Goal: Ask a question

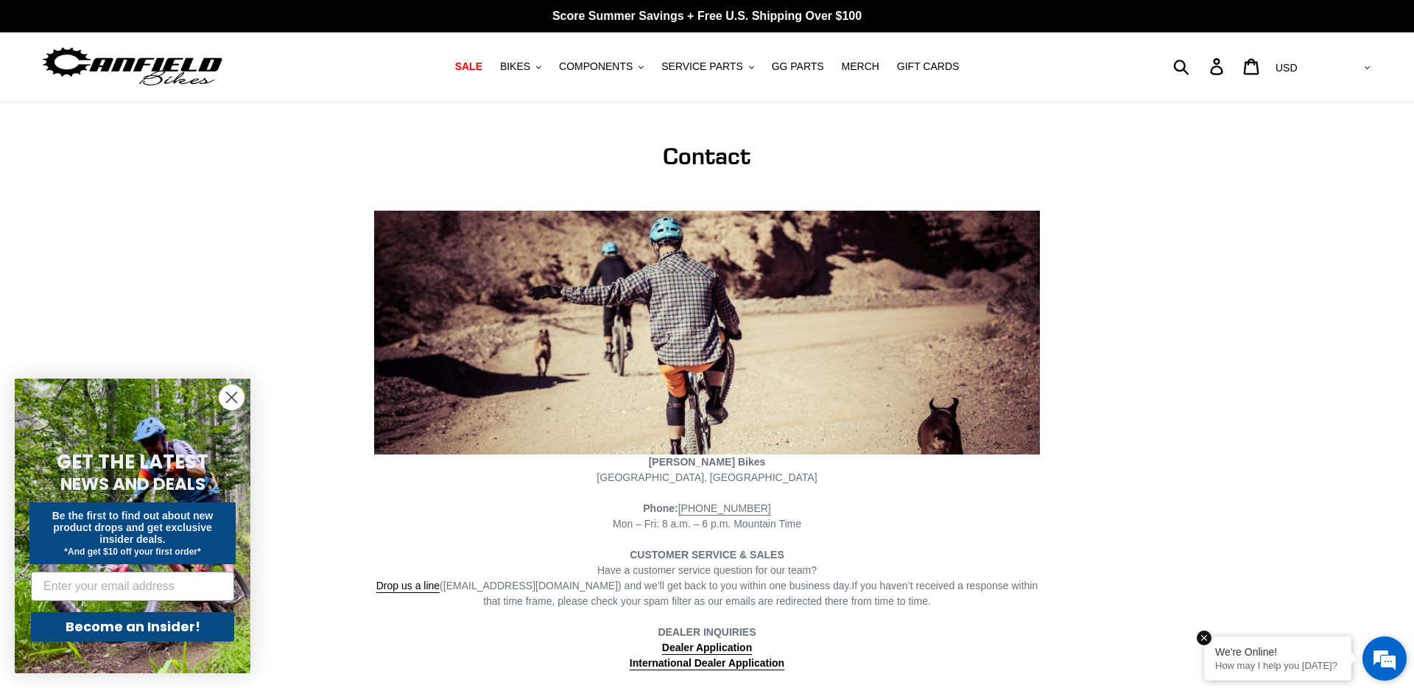
click at [1305, 663] on p "How may I help you [DATE]?" at bounding box center [1277, 665] width 125 height 11
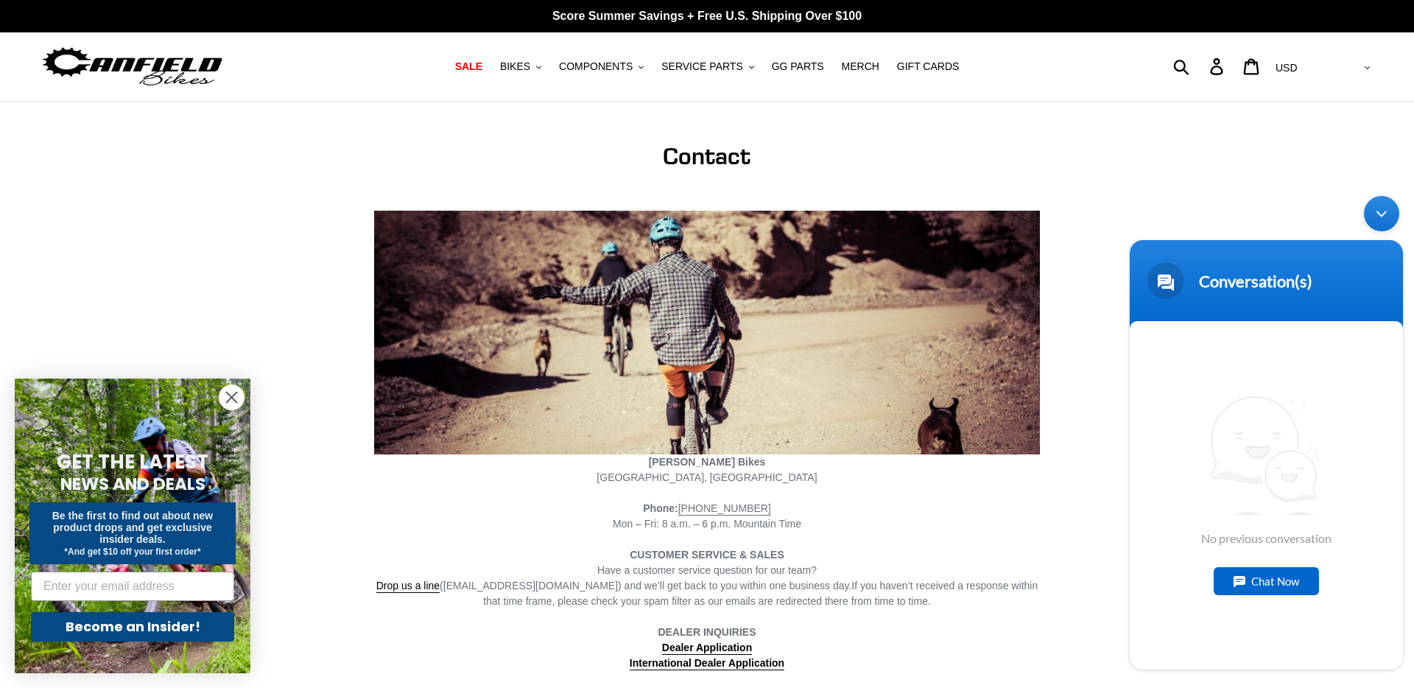
click at [1254, 590] on div "Chat Now" at bounding box center [1265, 581] width 105 height 28
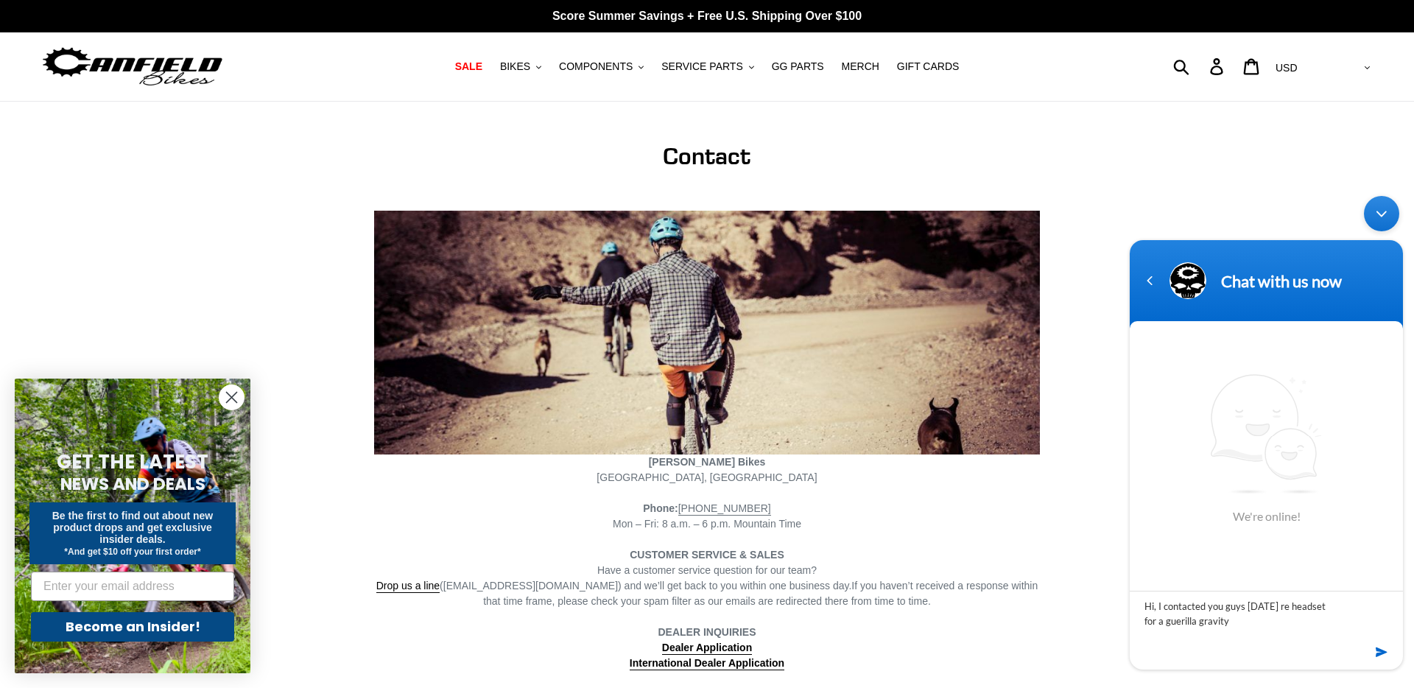
drag, startPoint x: 1319, startPoint y: 611, endPoint x: 1328, endPoint y: 646, distance: 35.9
click at [1319, 615] on textarea "Hi, I contacted you guys [DATE] re headset for a guerilla gravity" at bounding box center [1265, 617] width 273 height 52
click at [1289, 624] on textarea "Hi, I contacted you guys [DATE] re headset fparts or a guerilla gravity" at bounding box center [1265, 617] width 273 height 52
type textarea "Hi, I contacted you guys [DATE] re headset fparts or a guerilla gravity frame. …"
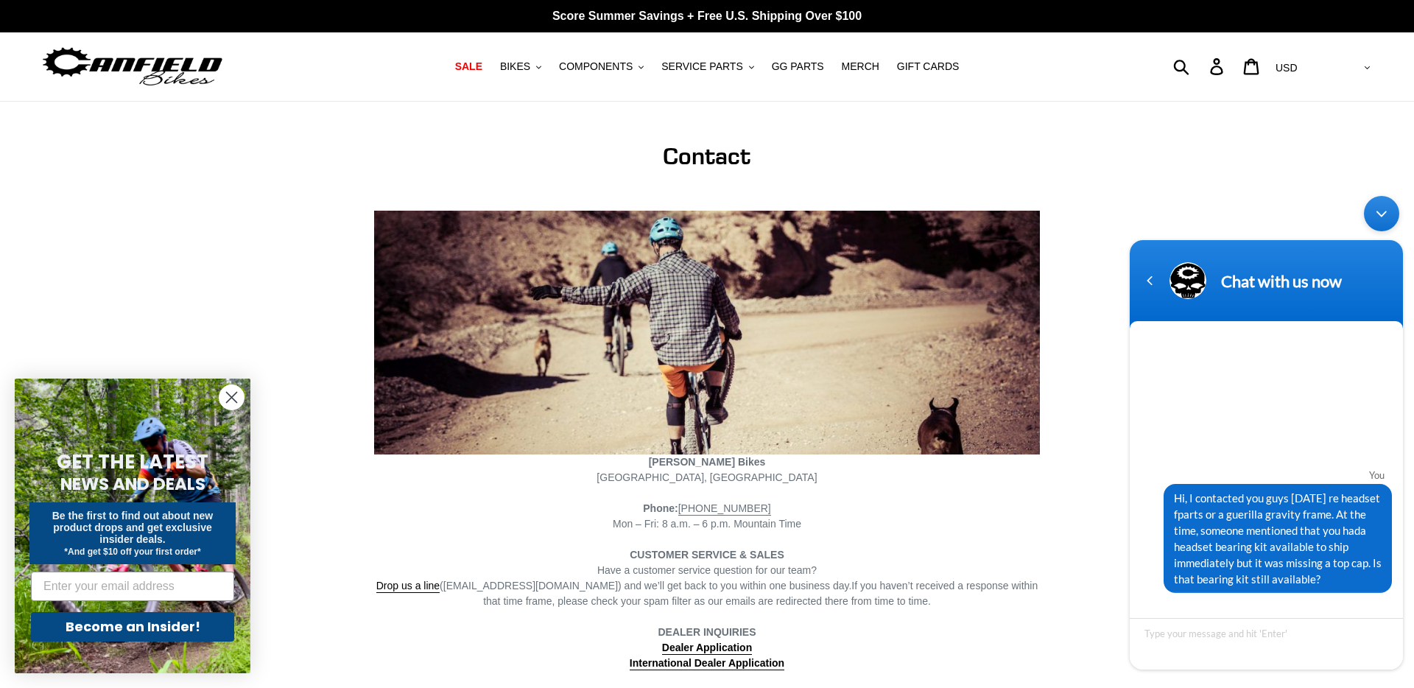
scroll to position [40, 0]
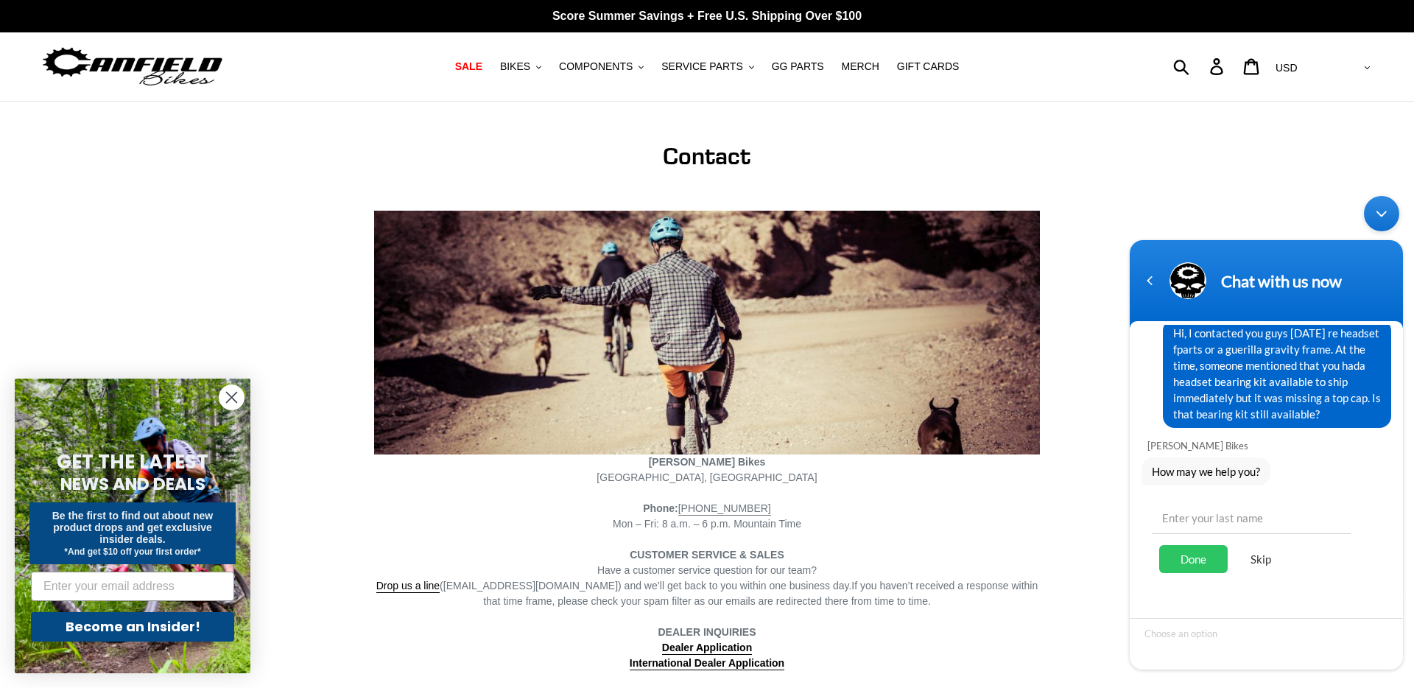
click at [1261, 563] on div "Skip" at bounding box center [1261, 559] width 52 height 28
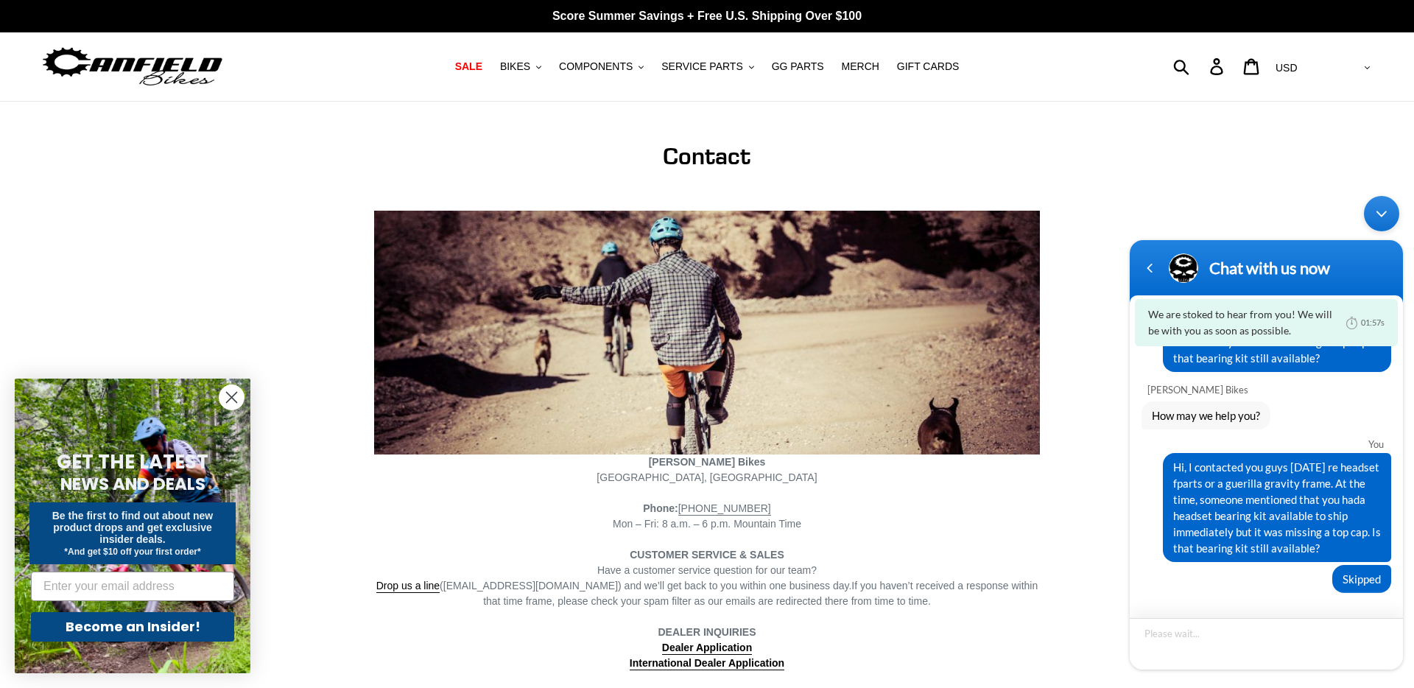
scroll to position [96, 0]
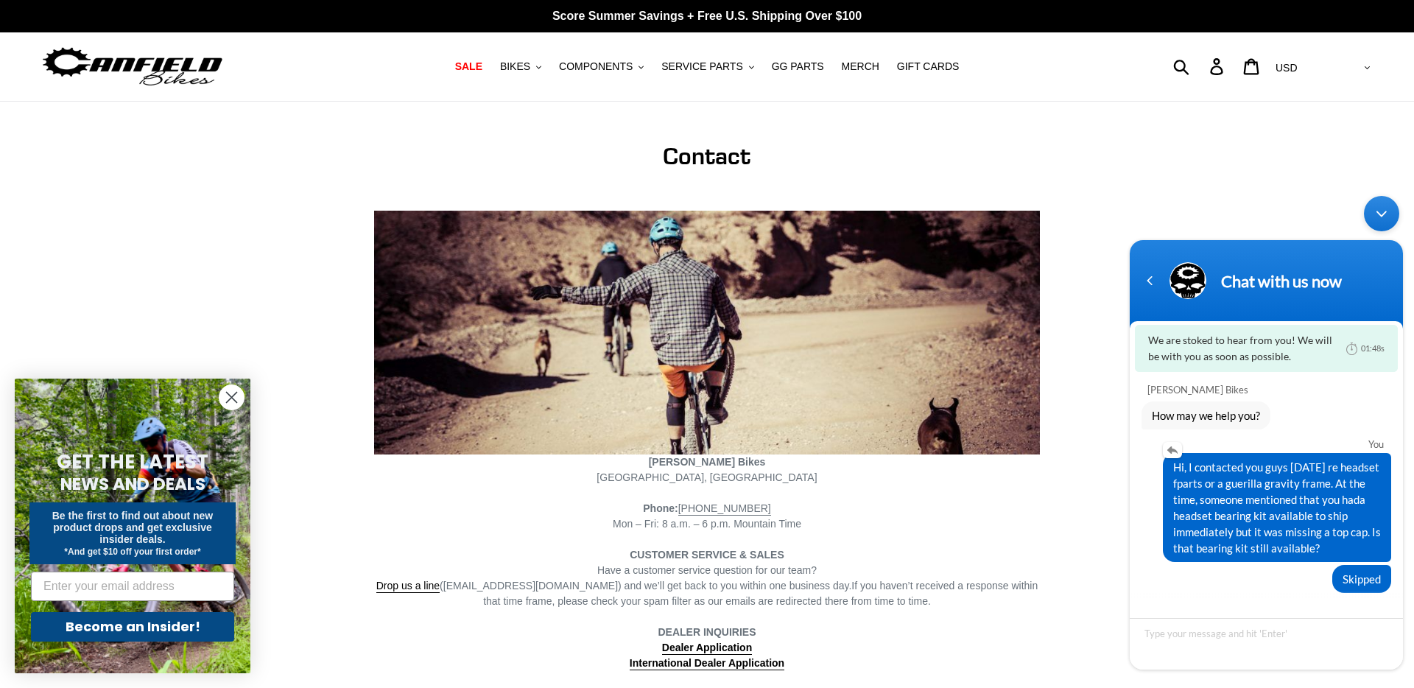
drag, startPoint x: 1324, startPoint y: 548, endPoint x: 1174, endPoint y: 470, distance: 169.3
click at [1174, 470] on span "Hi, I contacted you guys [DATE] re headset fparts or a guerilla gravity frame. …" at bounding box center [1277, 507] width 208 height 97
copy span "Hi, I contacted you guys [DATE] re headset fparts or a guerilla gravity frame. …"
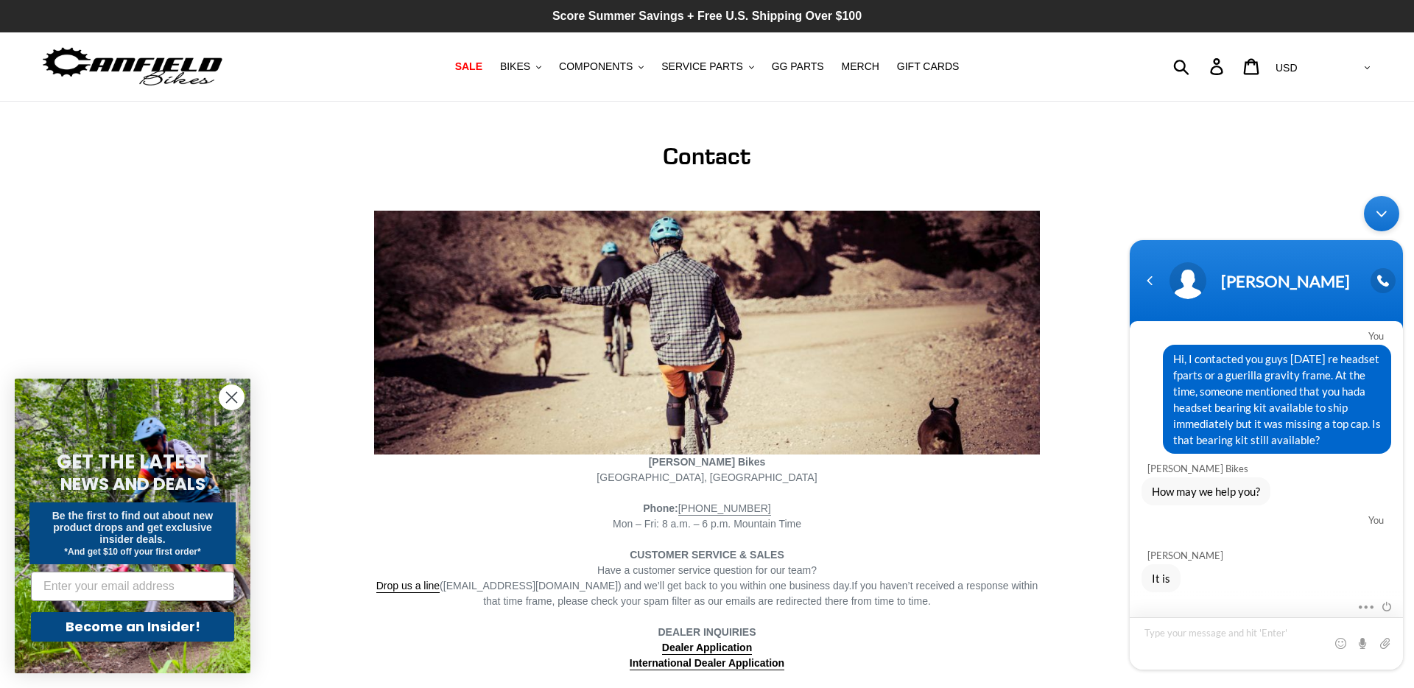
scroll to position [15, 0]
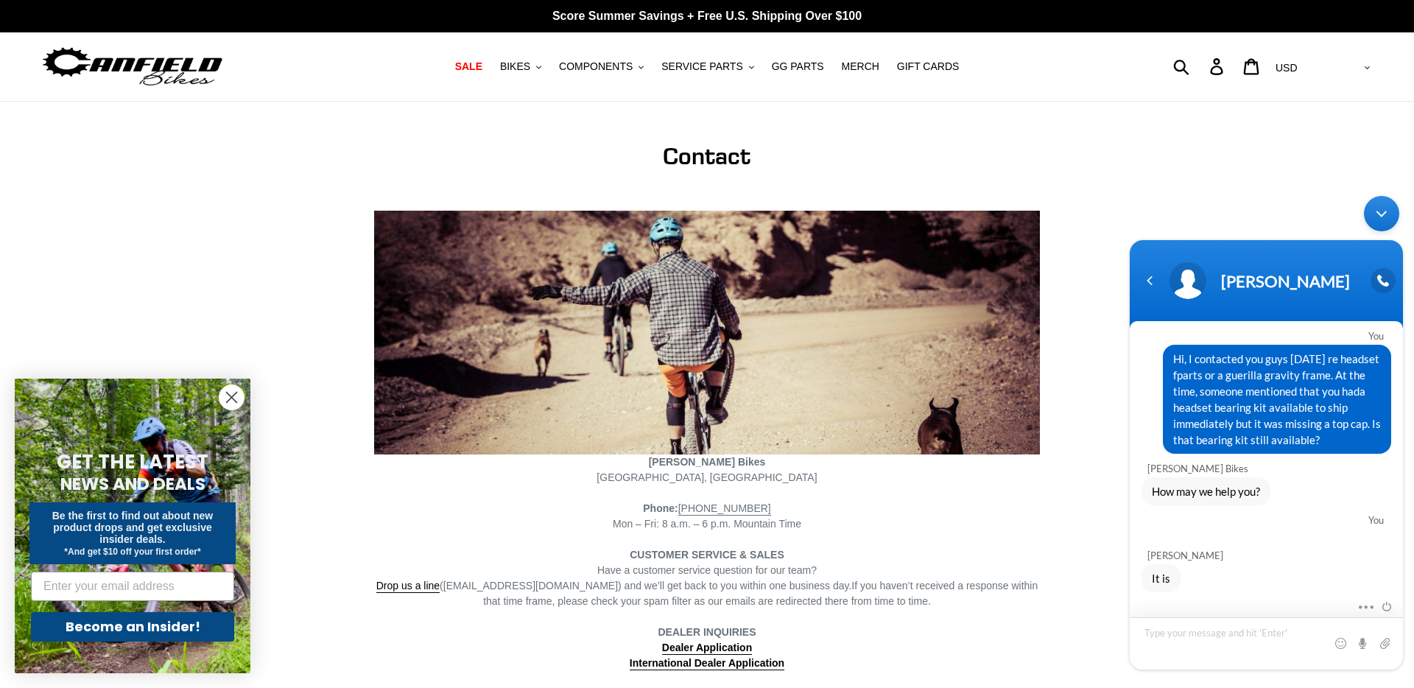
click at [1203, 632] on textarea "Type your message and hit 'Enter'" at bounding box center [1265, 643] width 273 height 52
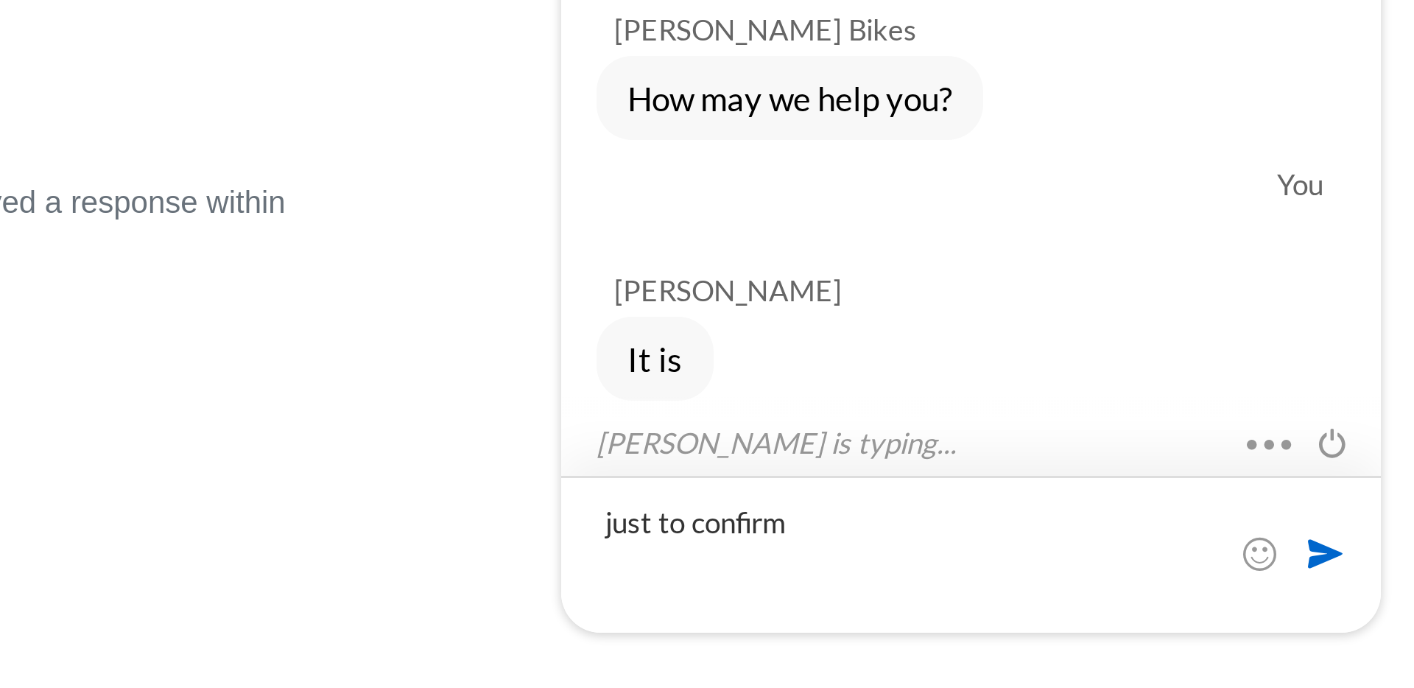
scroll to position [62, 0]
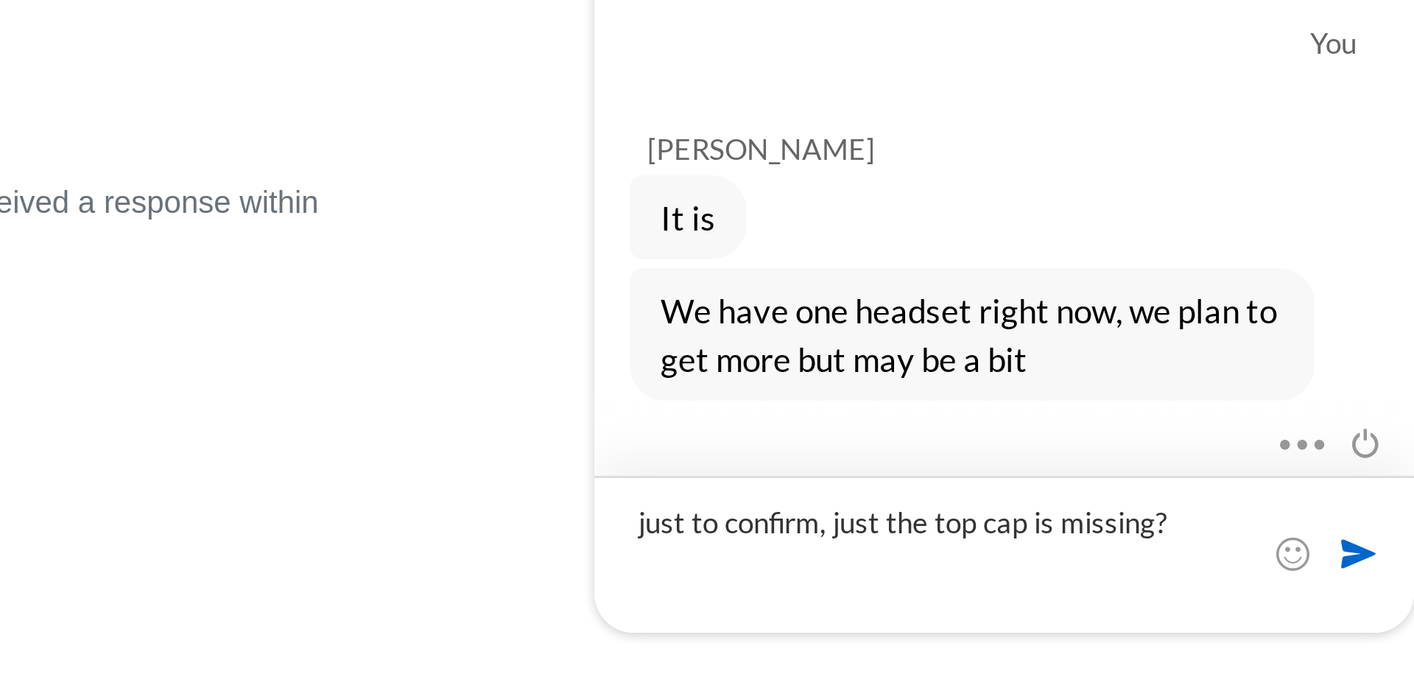
type textarea "just to confirm, just the top cap is missing?"
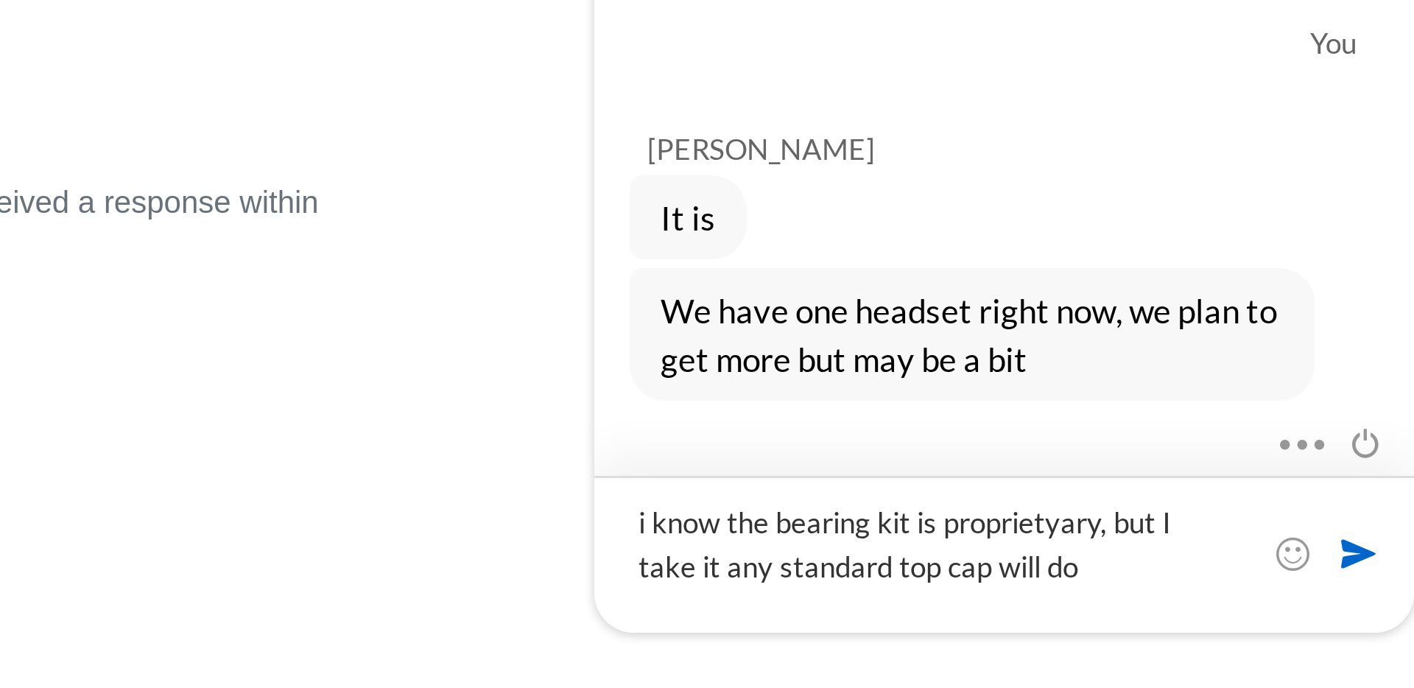
type textarea "i know the bearing kit is proprietyary, but I take it any standard top cap will…"
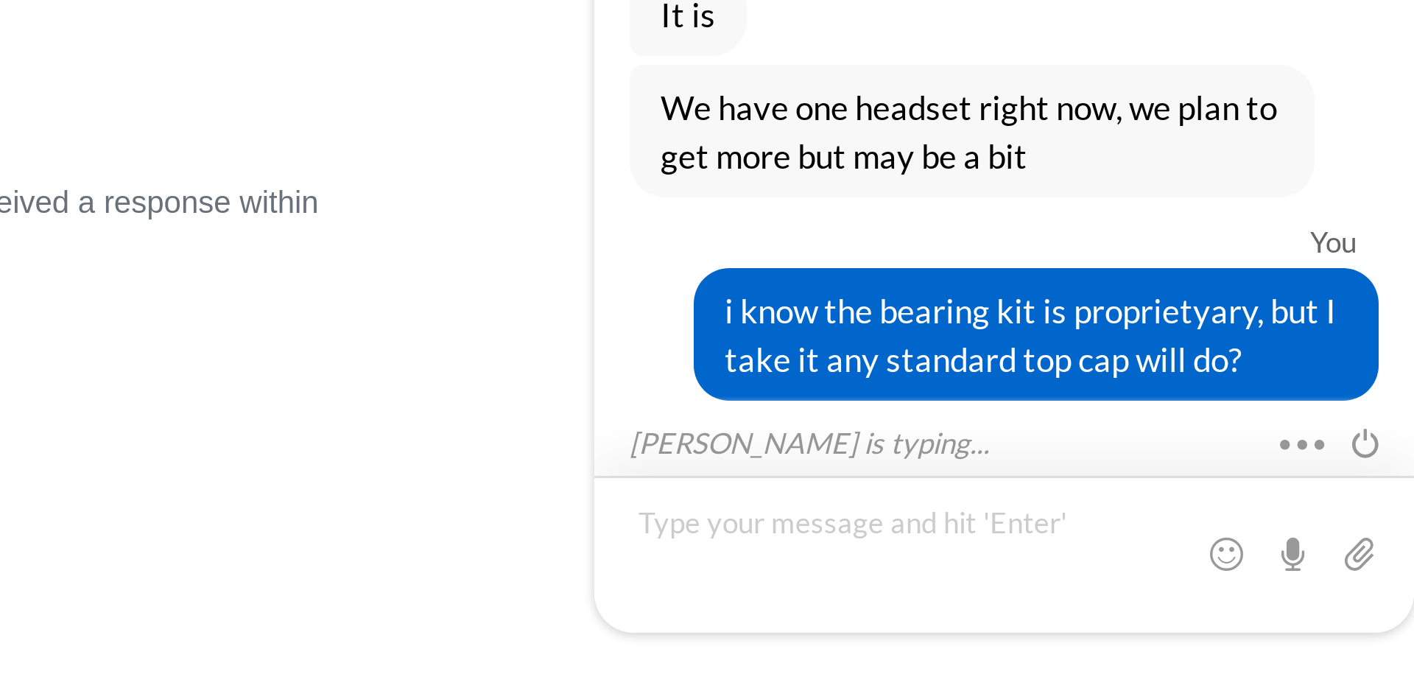
scroll to position [197, 0]
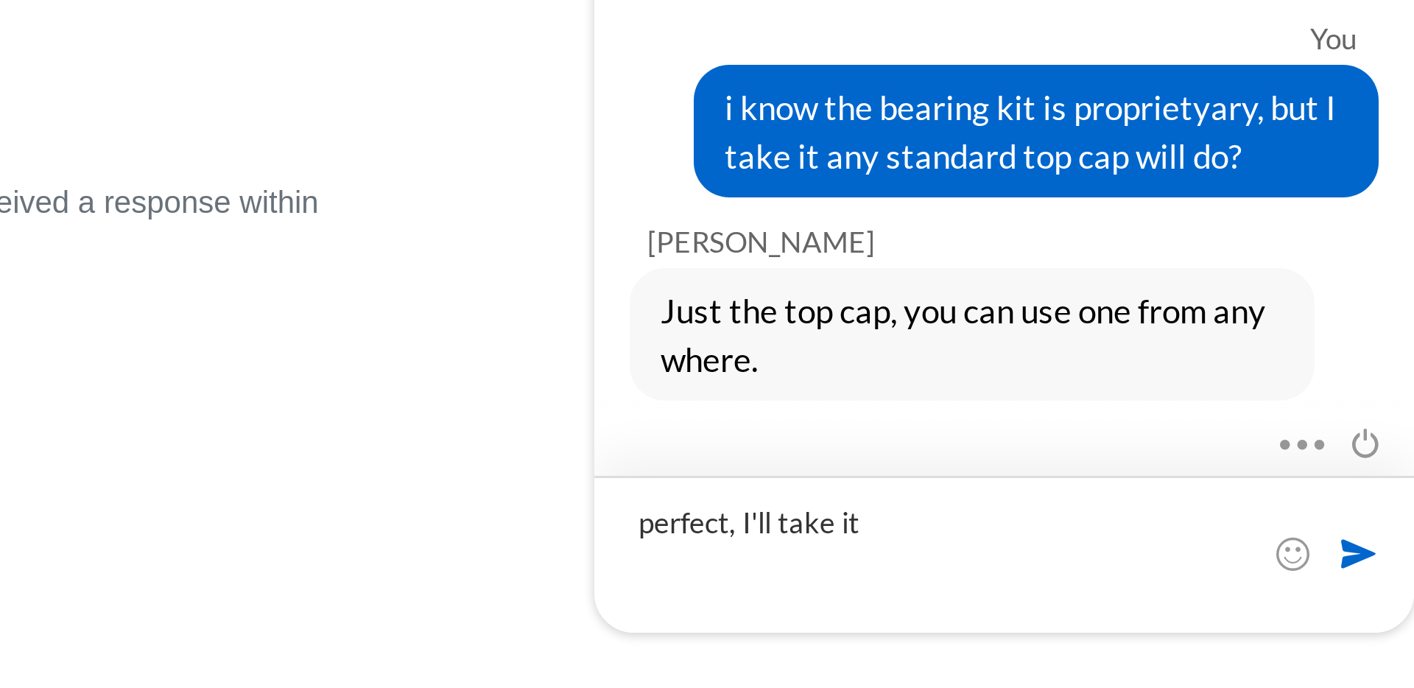
type textarea "perfect, I'll take it!"
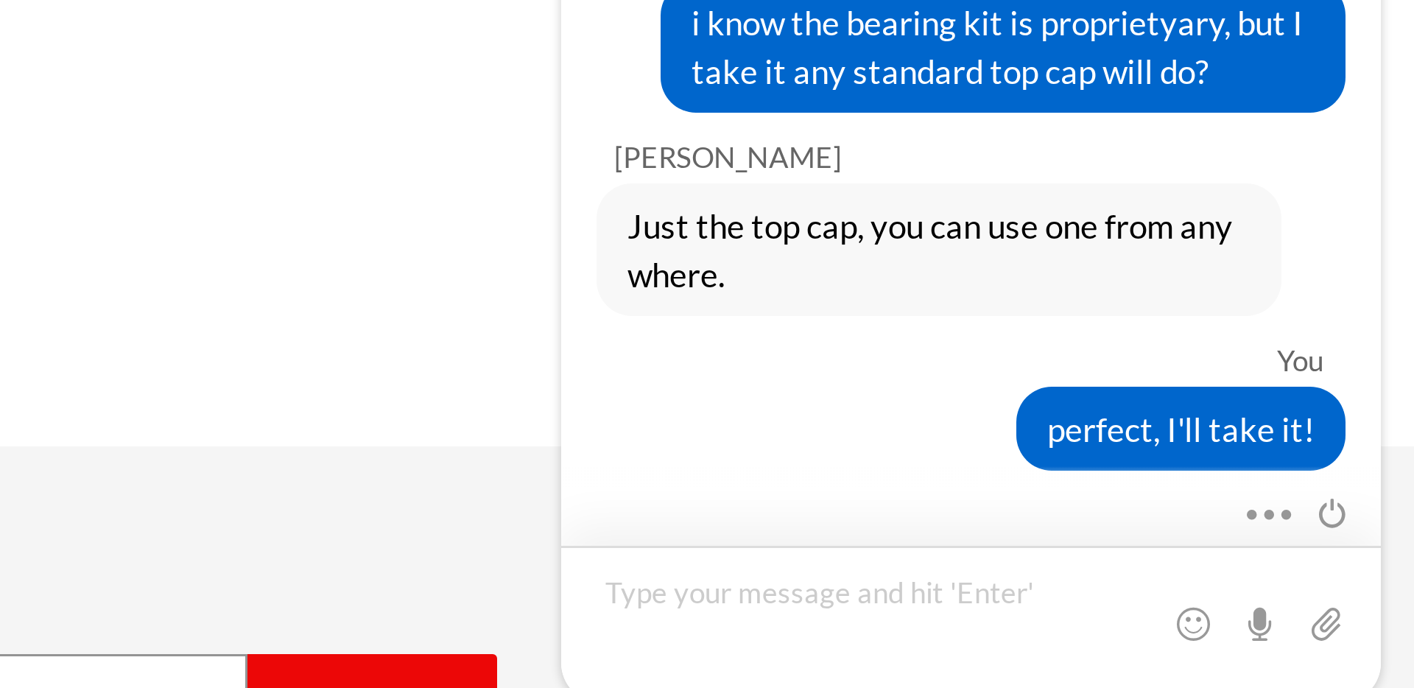
scroll to position [275, 0]
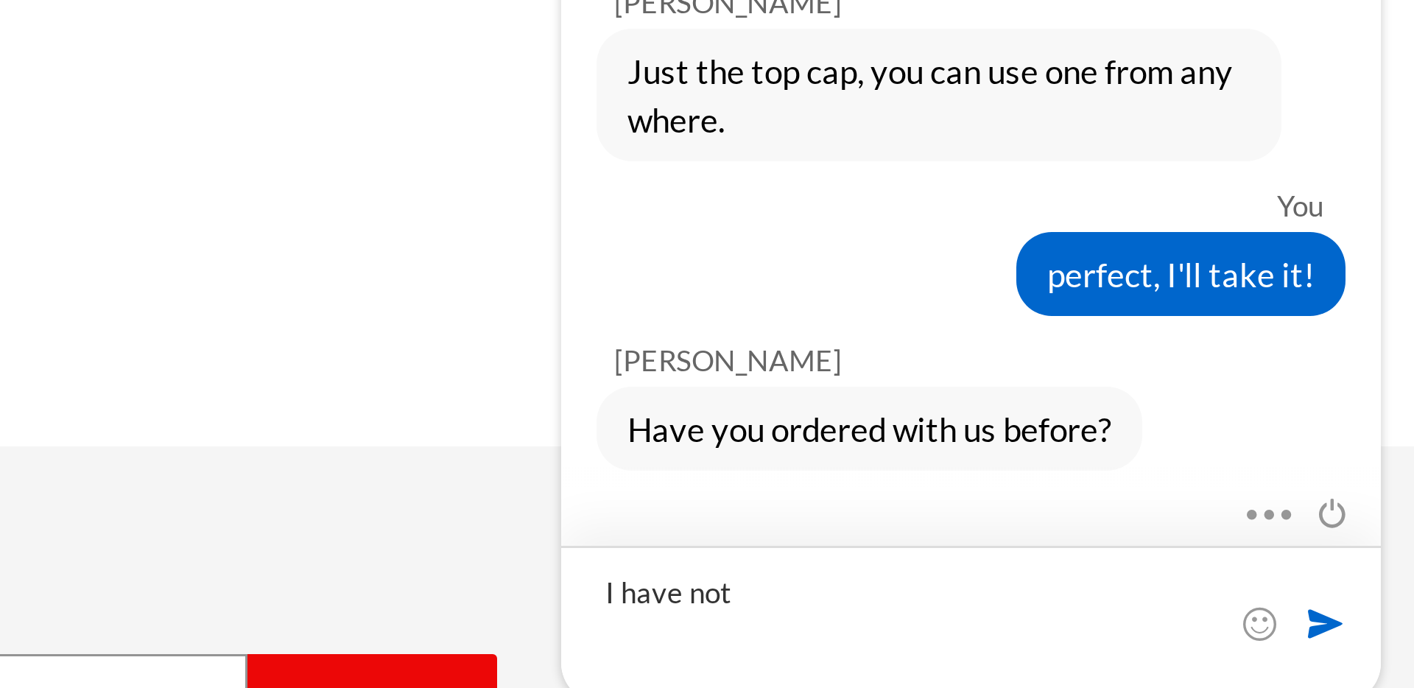
type textarea "I have not"
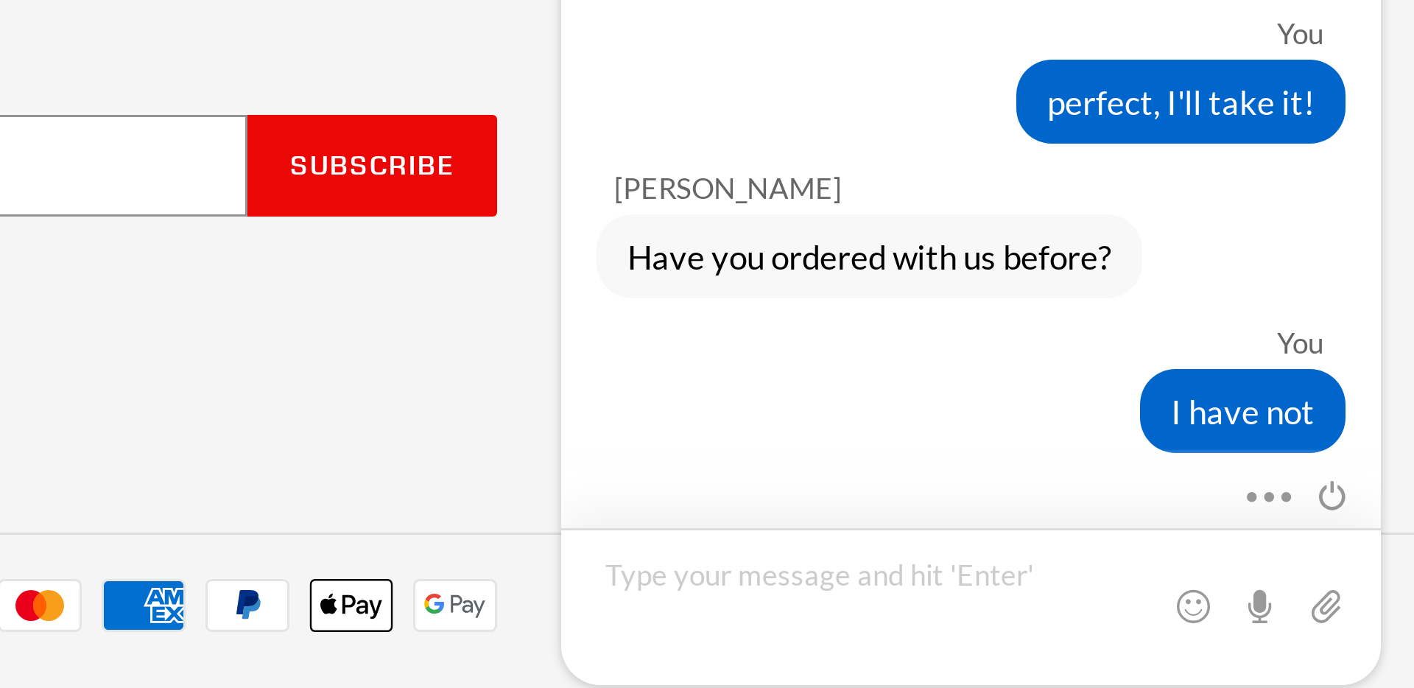
scroll to position [394, 0]
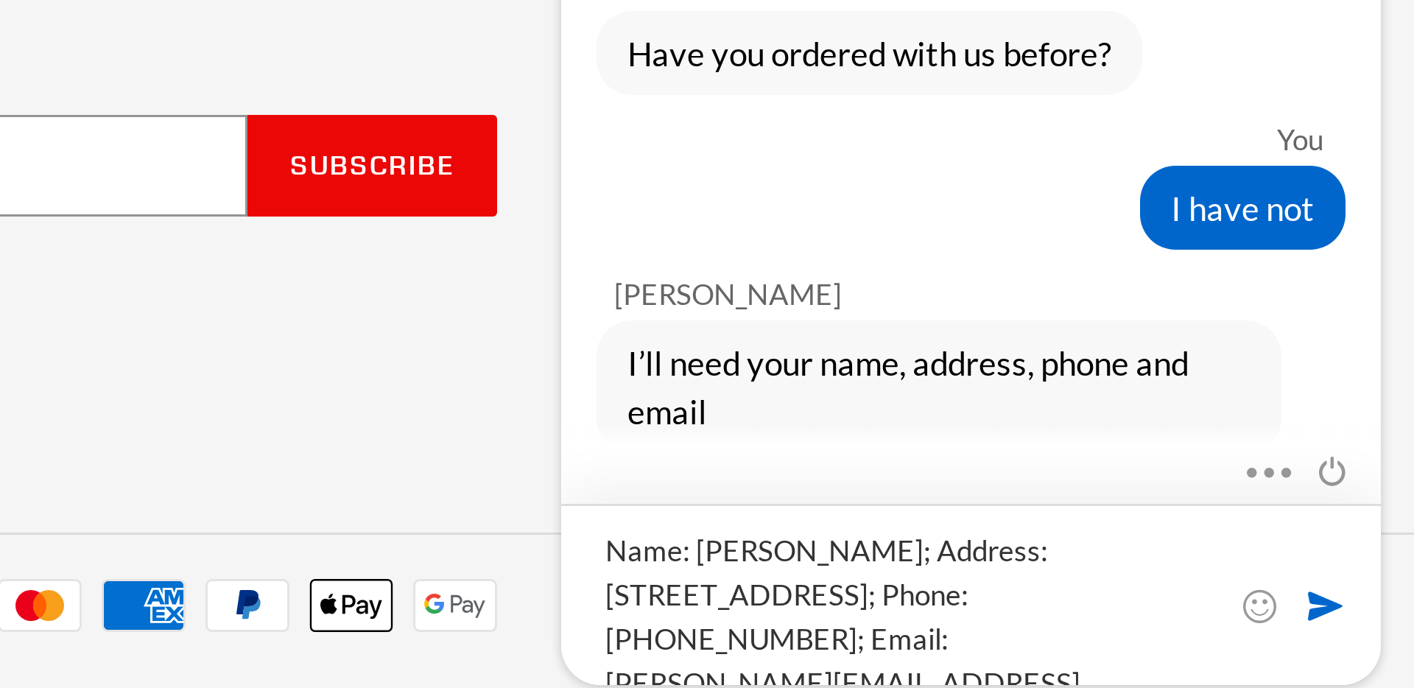
type textarea "Name: [PERSON_NAME]; Address: [STREET_ADDRESS]; Phone: [PHONE_NUMBER]; Email: […"
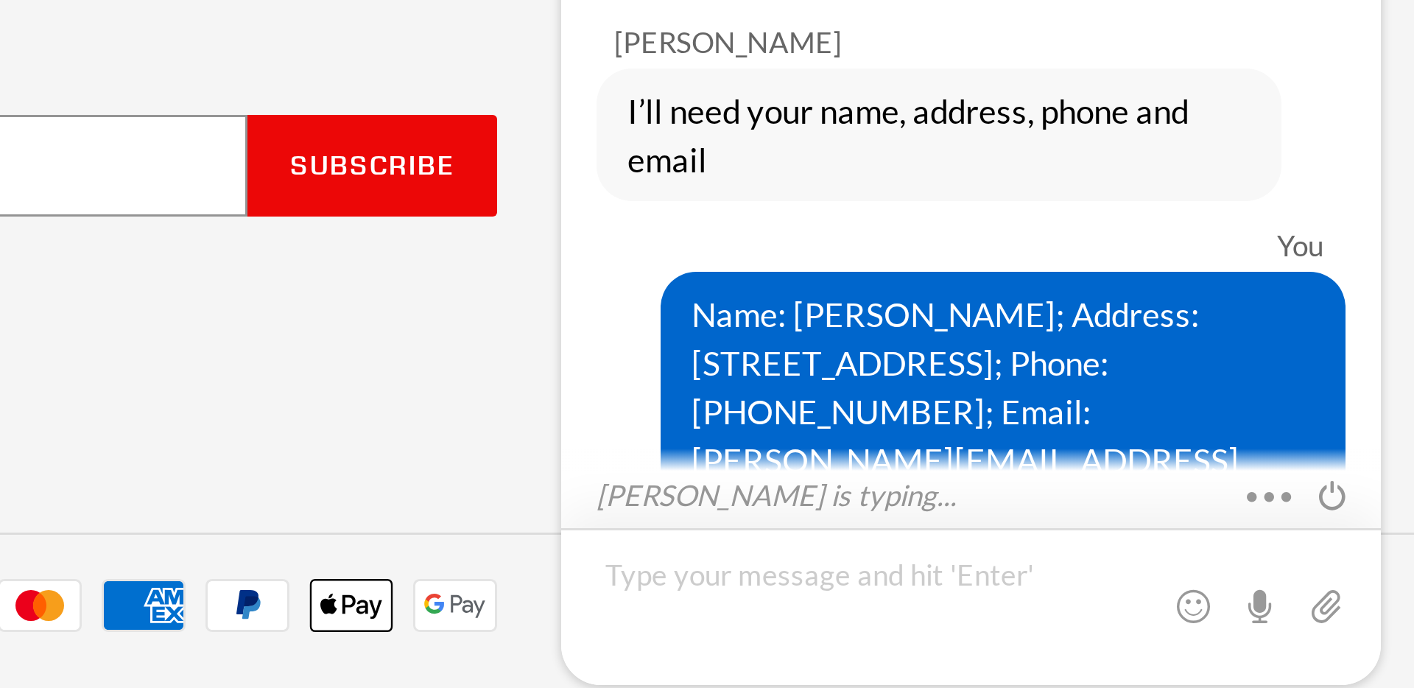
scroll to position [546, 0]
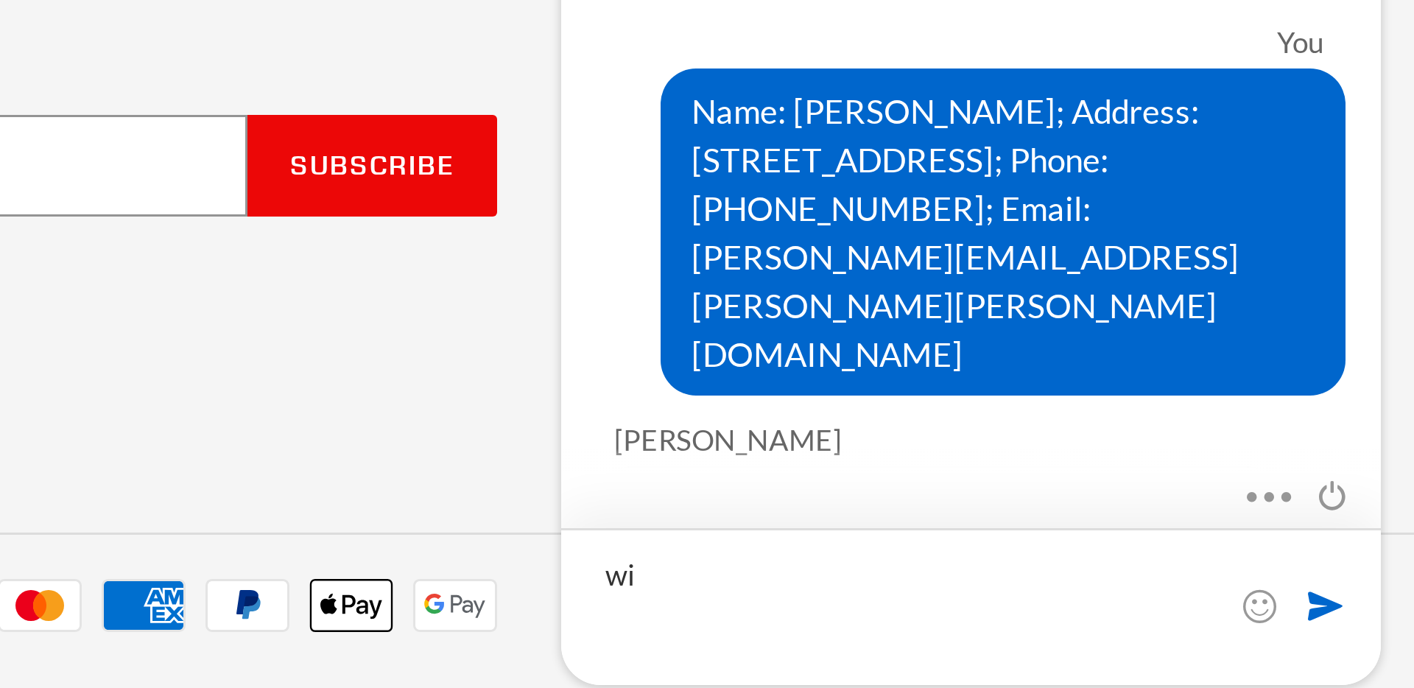
type textarea "w"
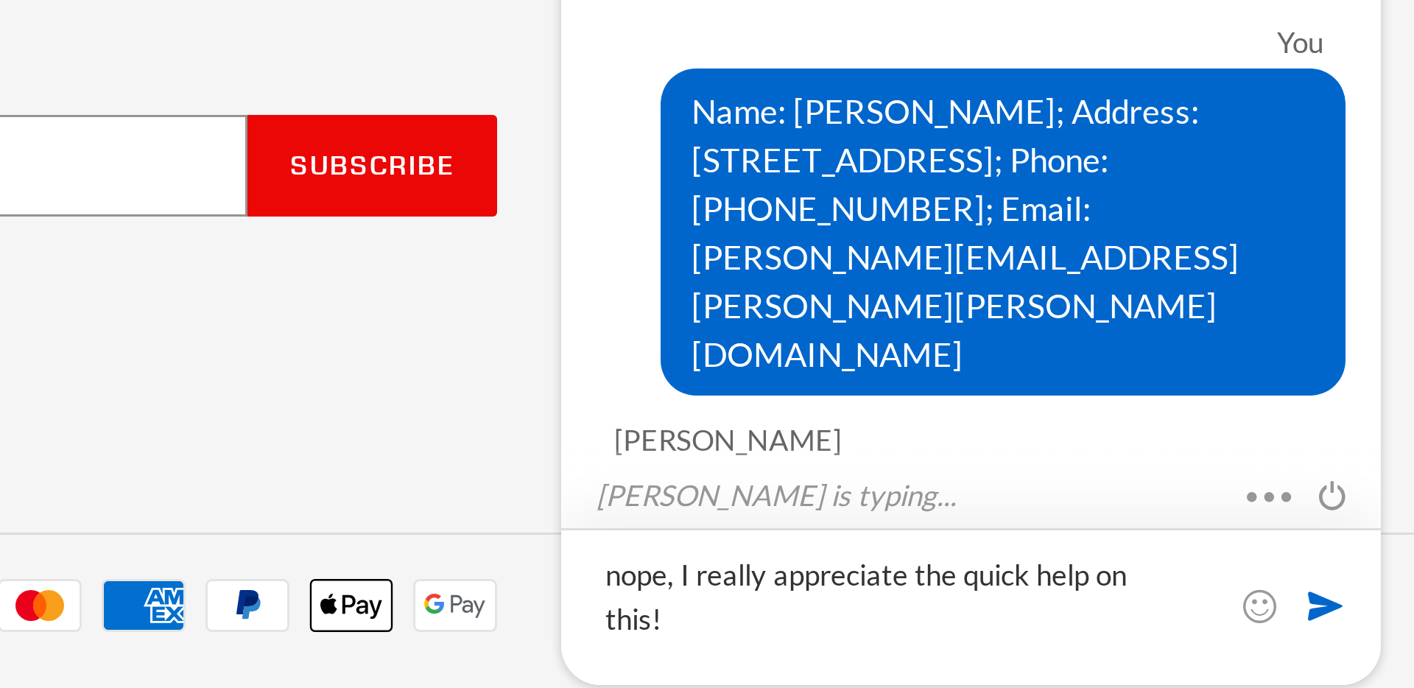
type textarea "I really appreciate the quick help on this!"
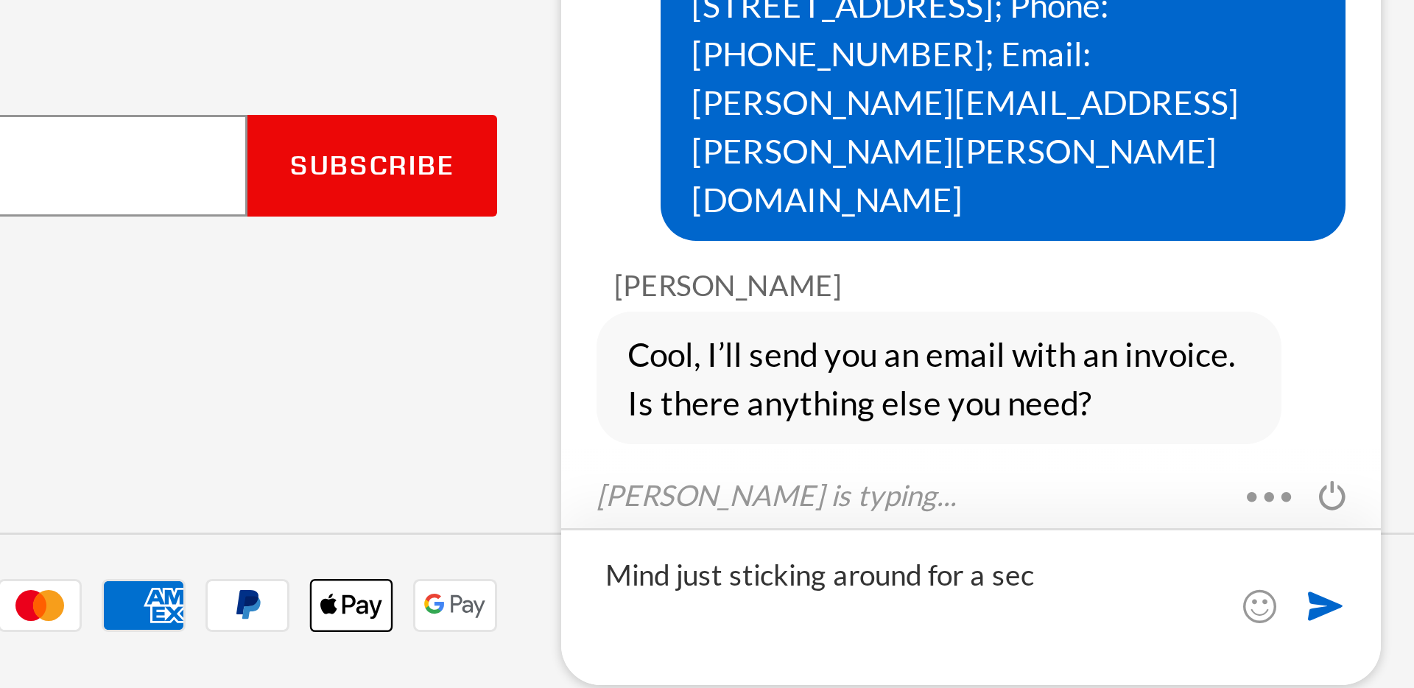
scroll to position [649, 0]
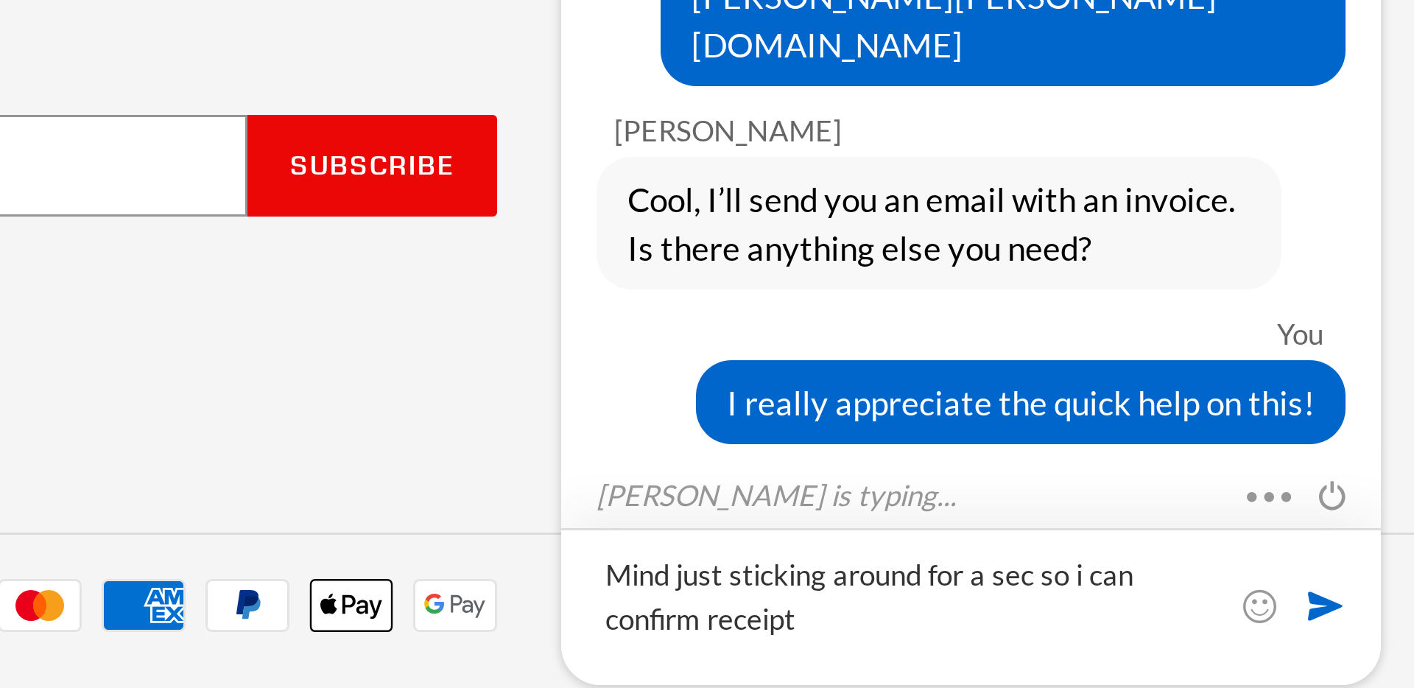
type textarea "Mind just sticking around for a sec so i can confirm receipt"
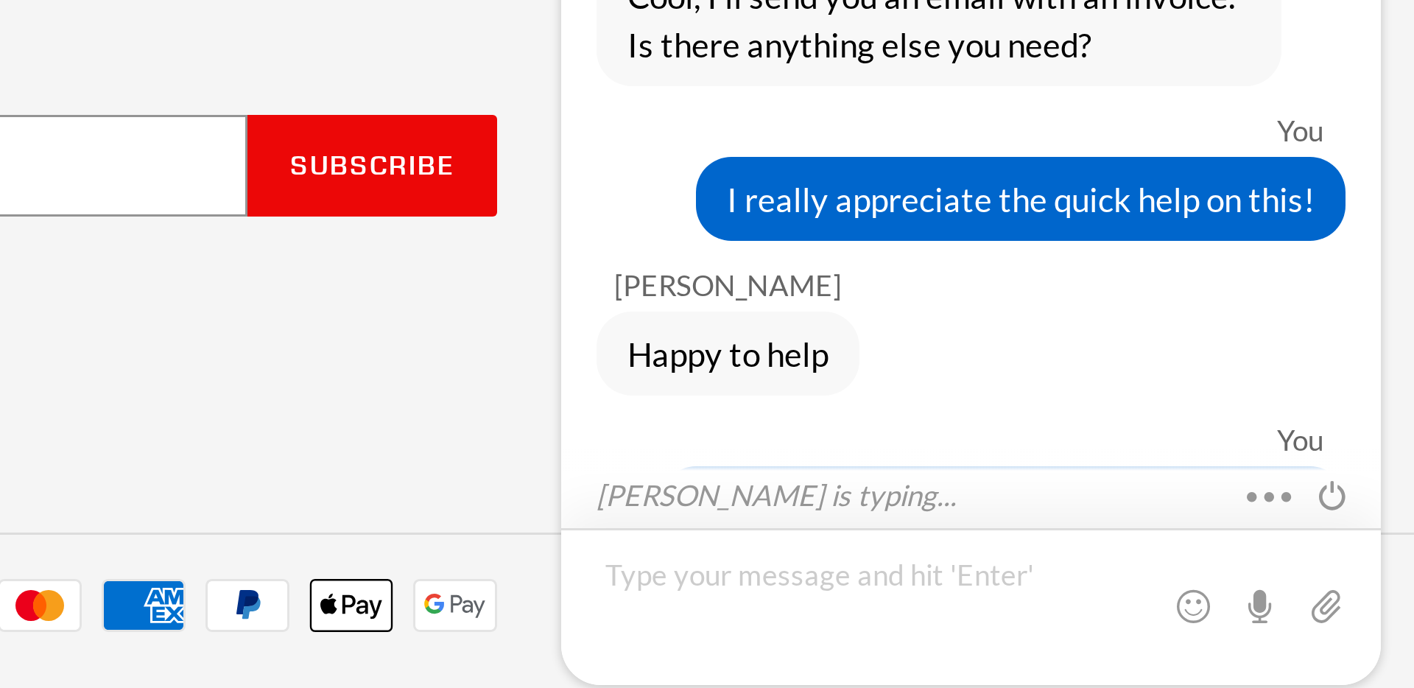
scroll to position [768, 0]
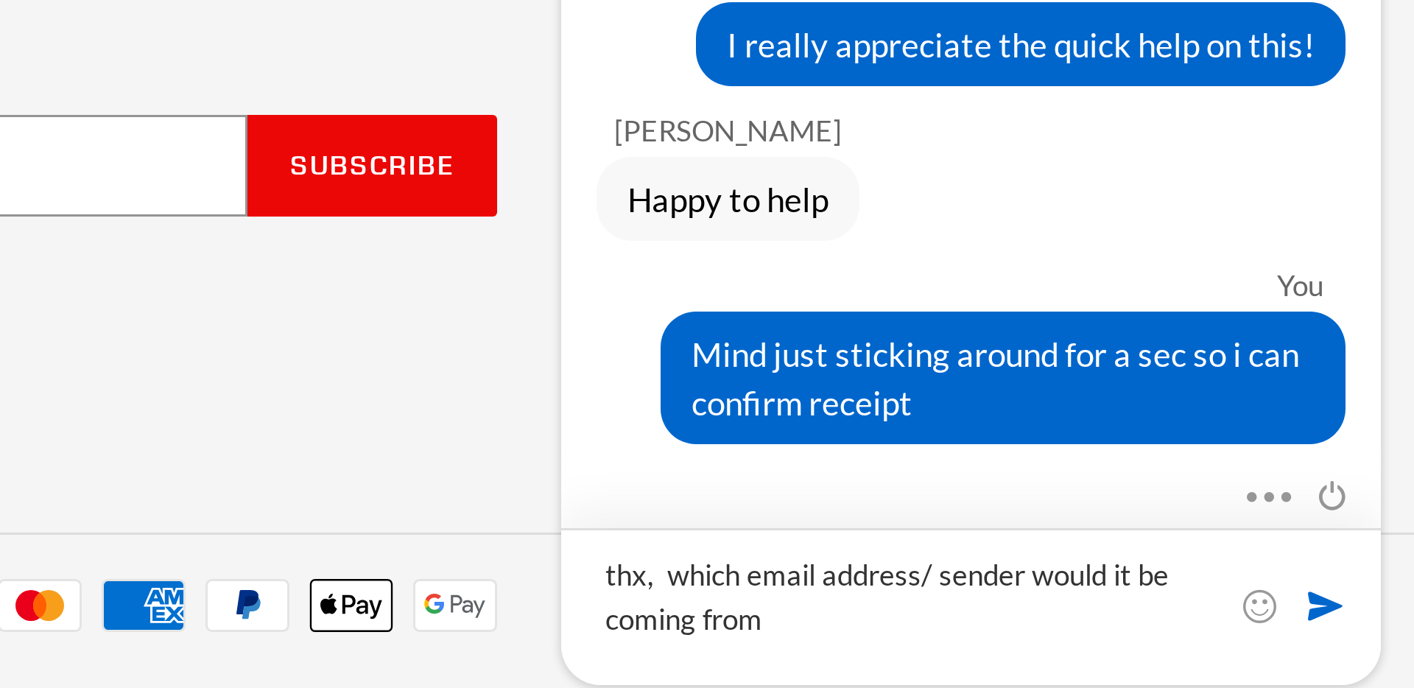
type textarea "thx, which email address/ sender would it be coming from"
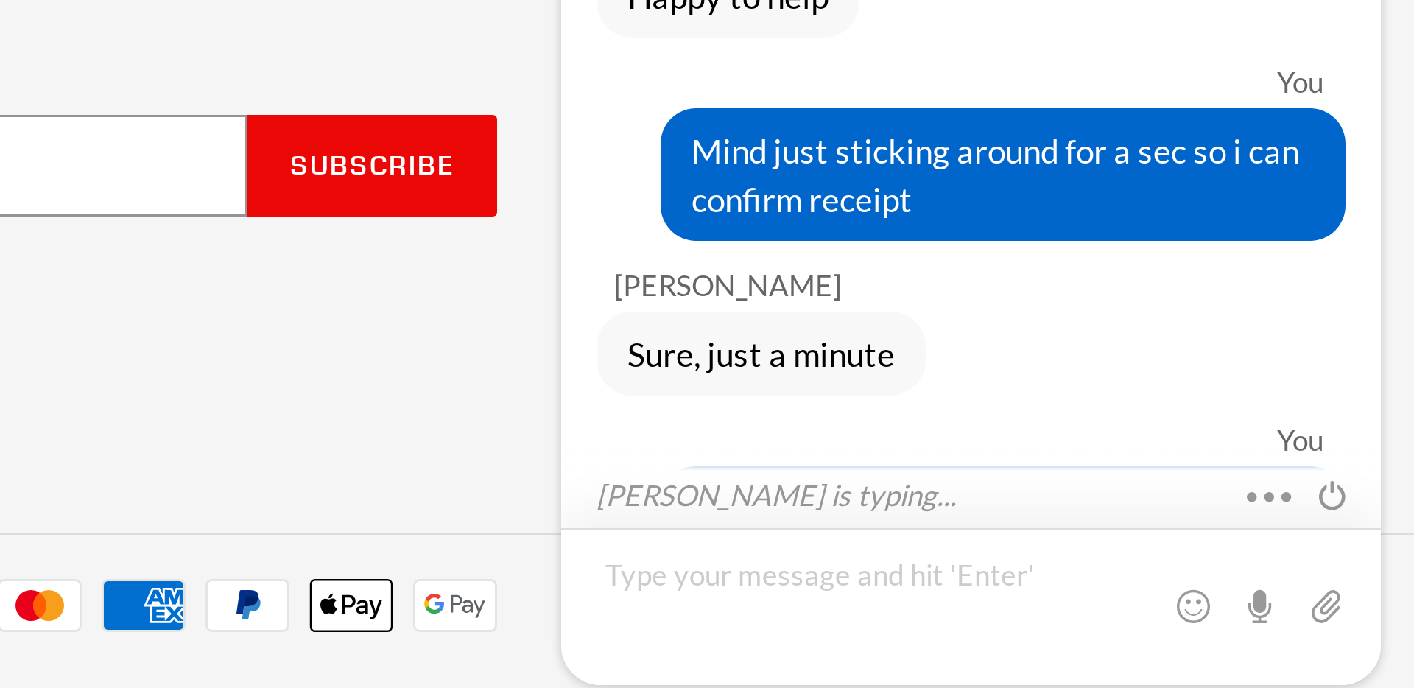
scroll to position [887, 0]
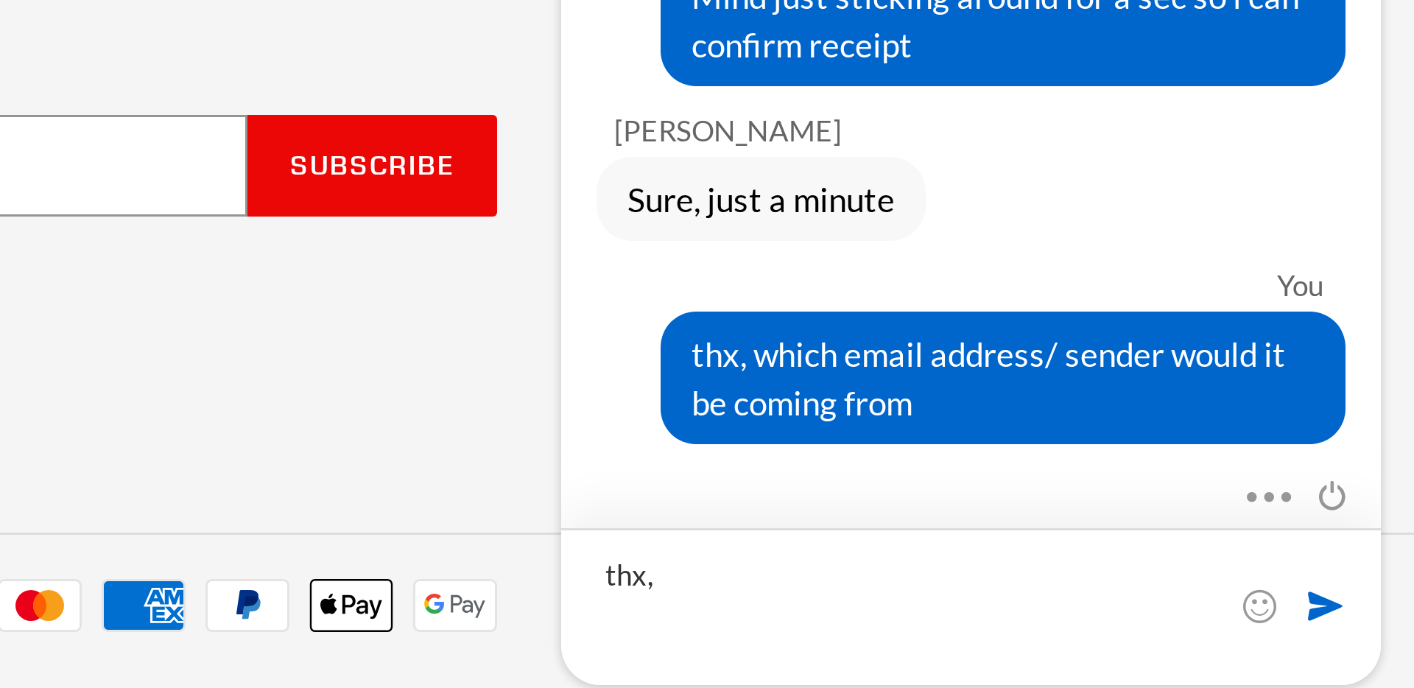
type textarea "thx"
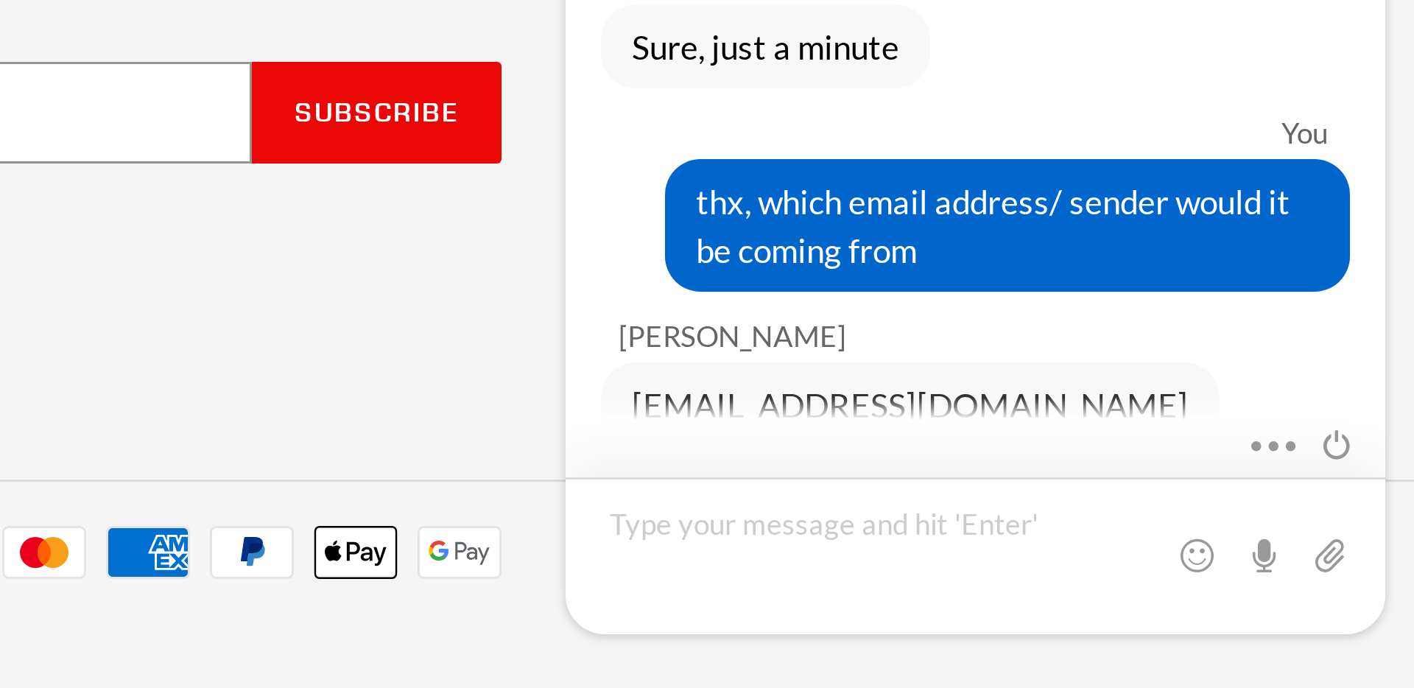
scroll to position [939, 0]
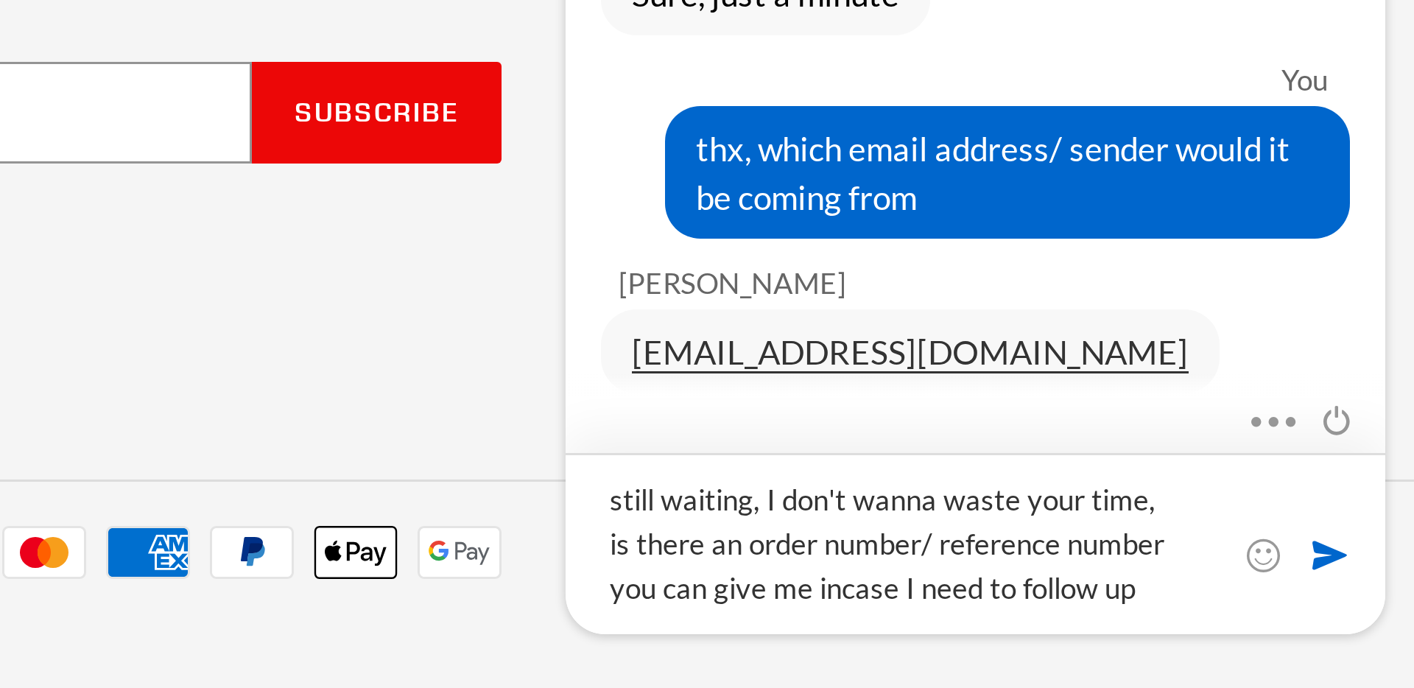
type textarea "still waiting, I don't wanna waste your time, is there an order number/ referen…"
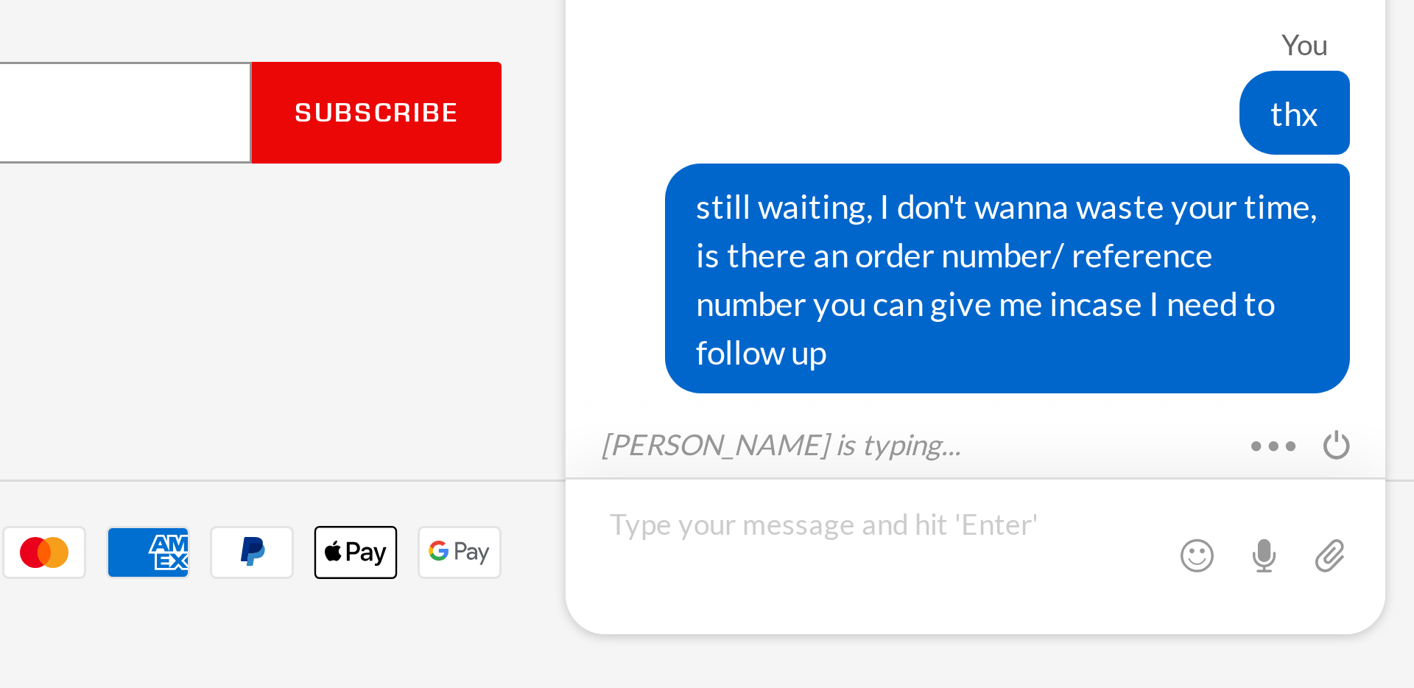
scroll to position [1117, 0]
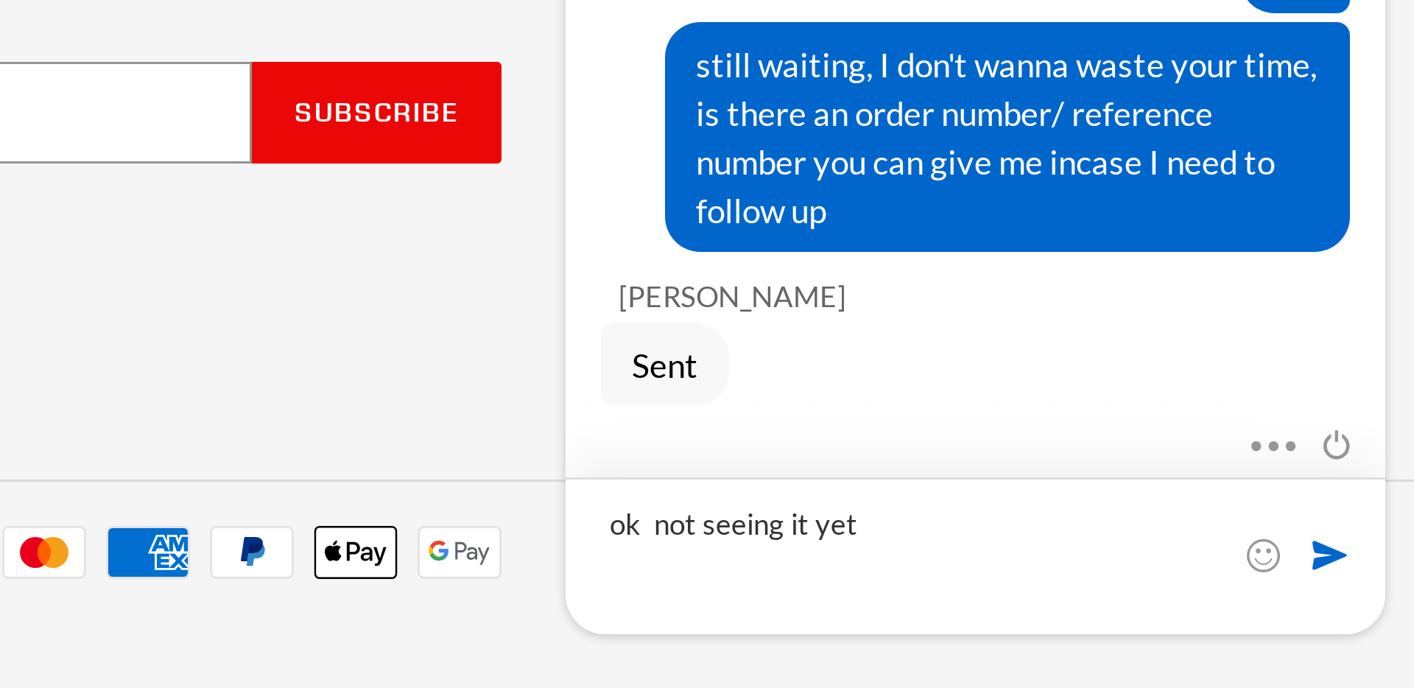
type textarea "ok not seeing it yet"
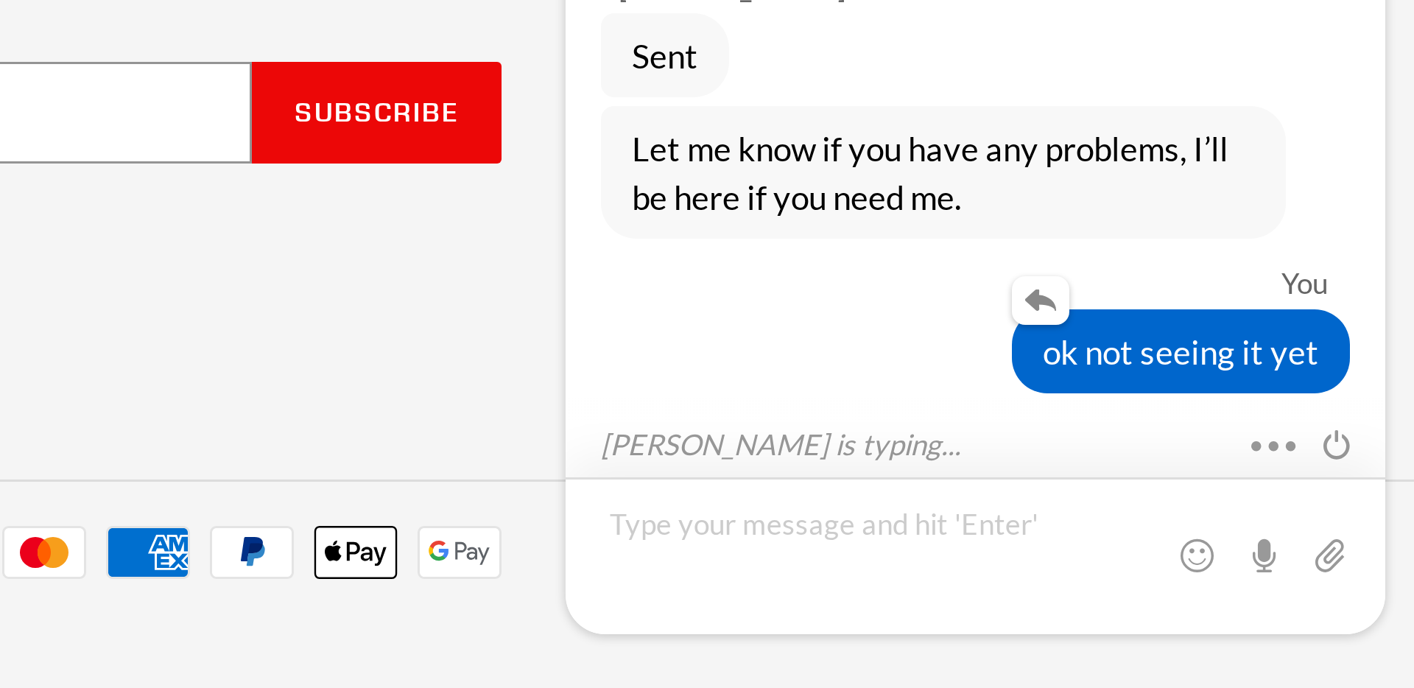
scroll to position [1251, 0]
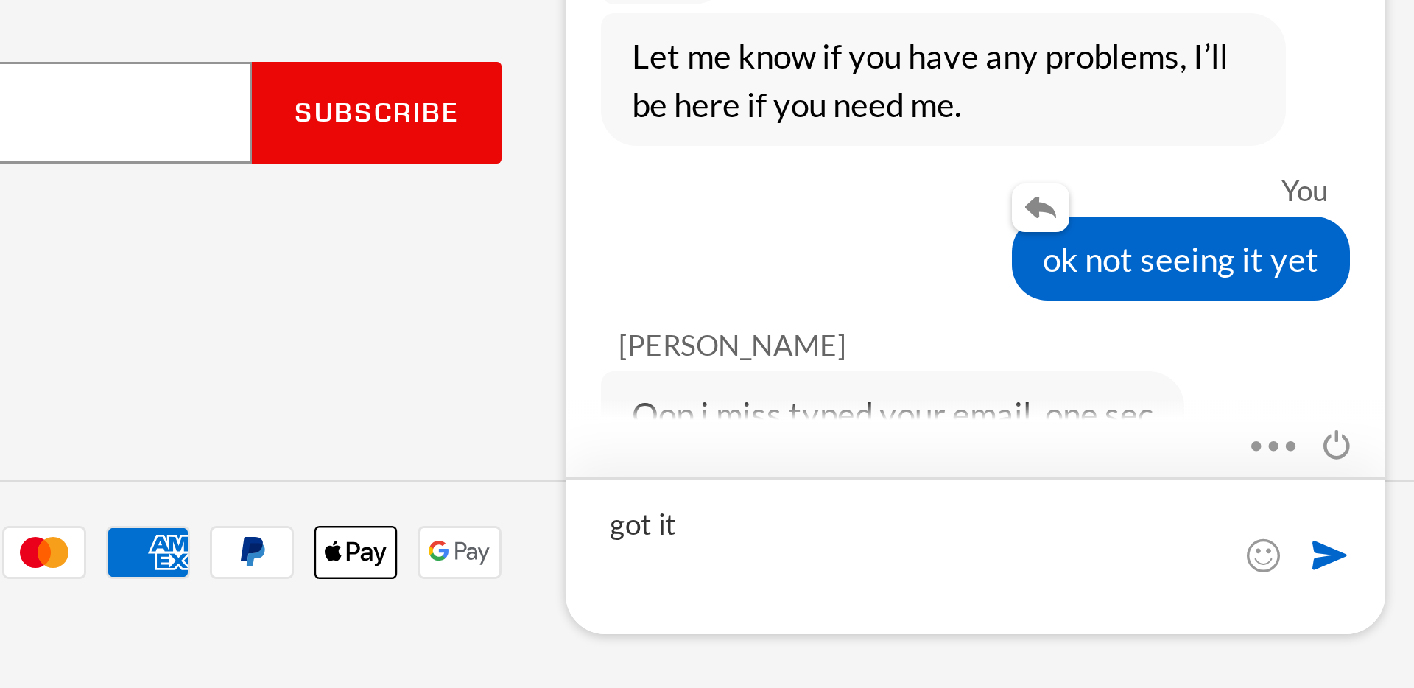
type textarea "got it"
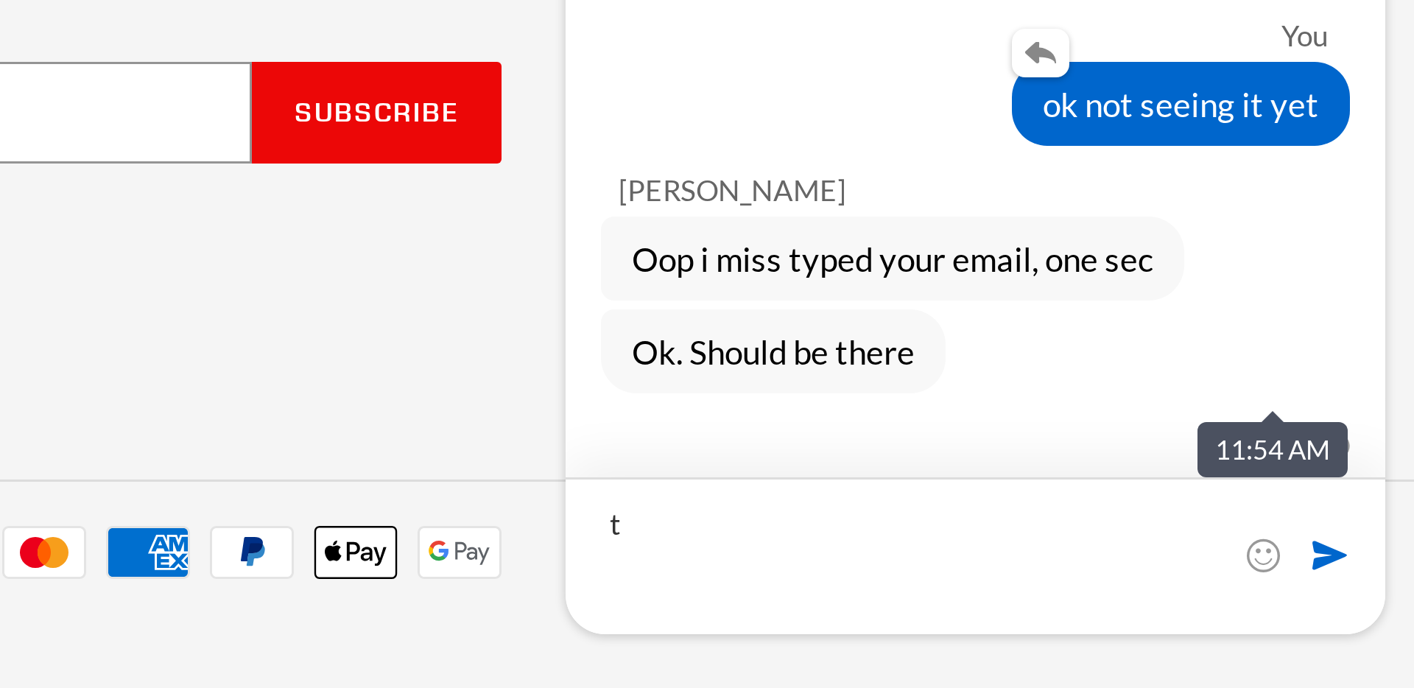
type textarea "ty"
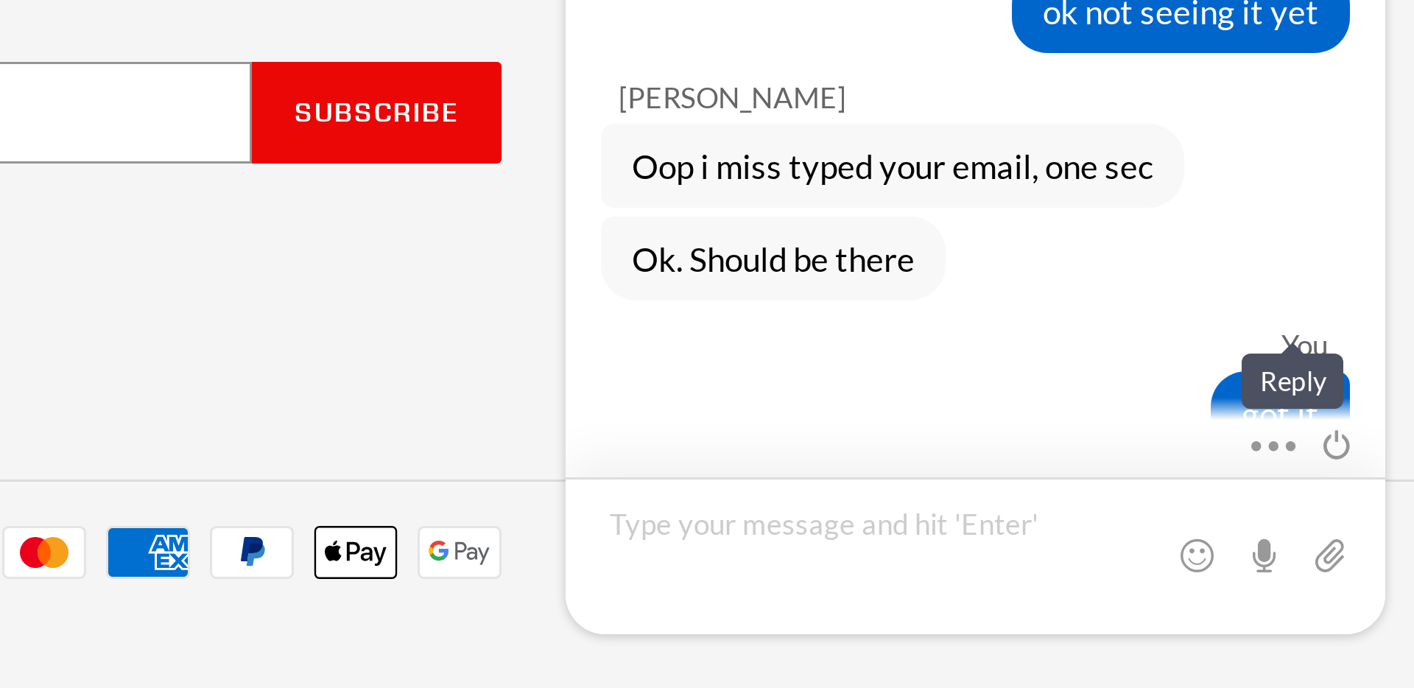
scroll to position [1385, 0]
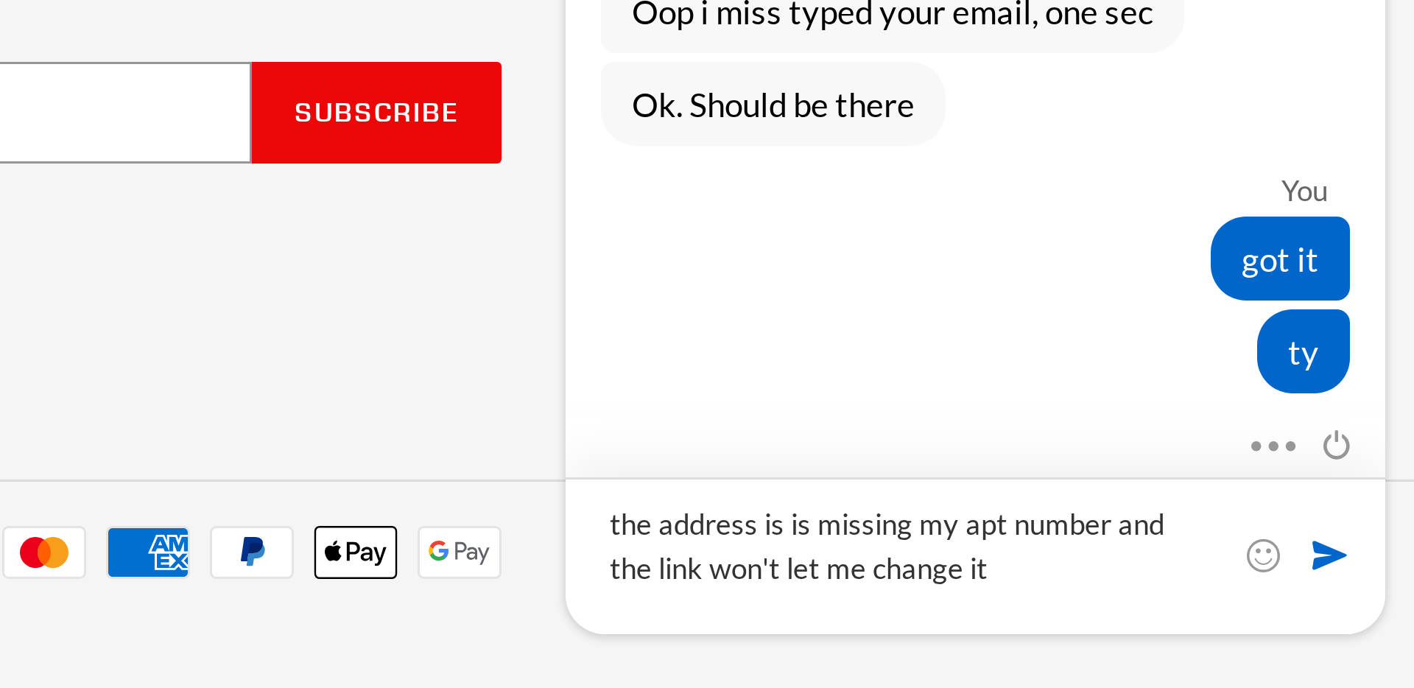
type textarea "the address is is missing my apt number and the link won't let me change it"
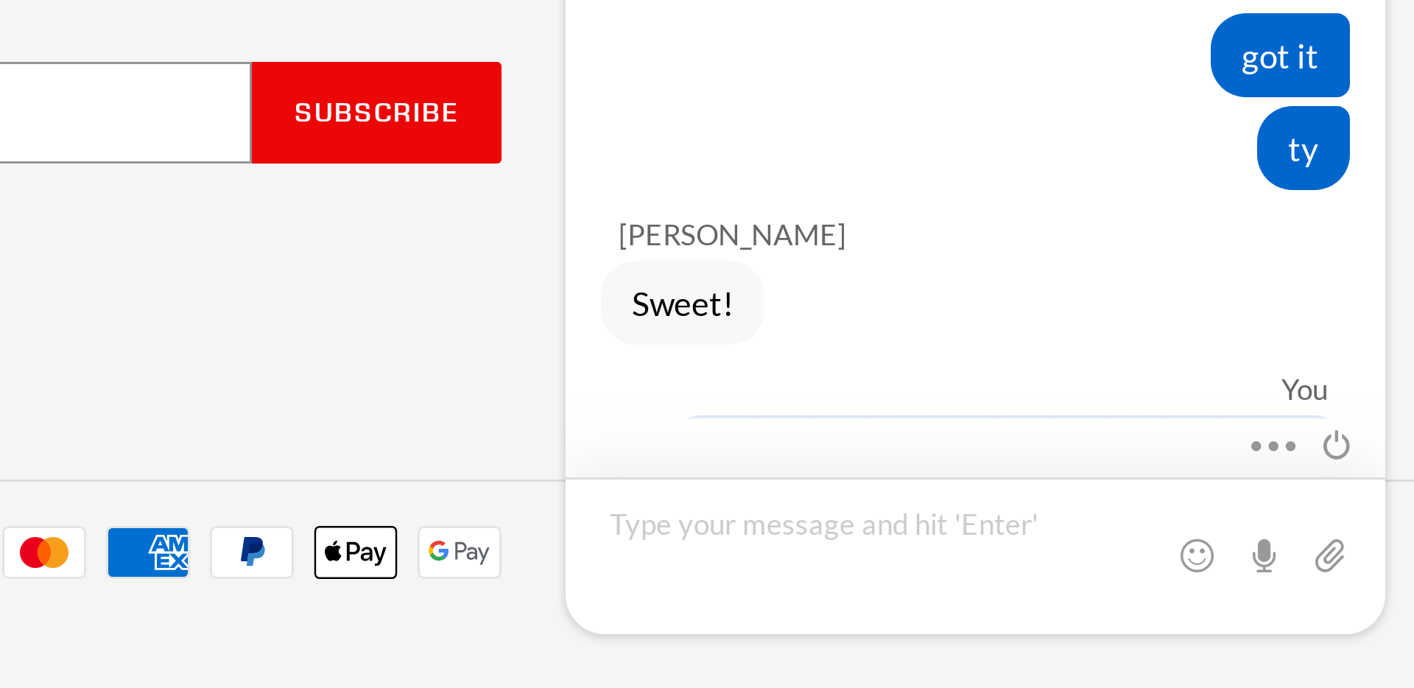
scroll to position [1504, 0]
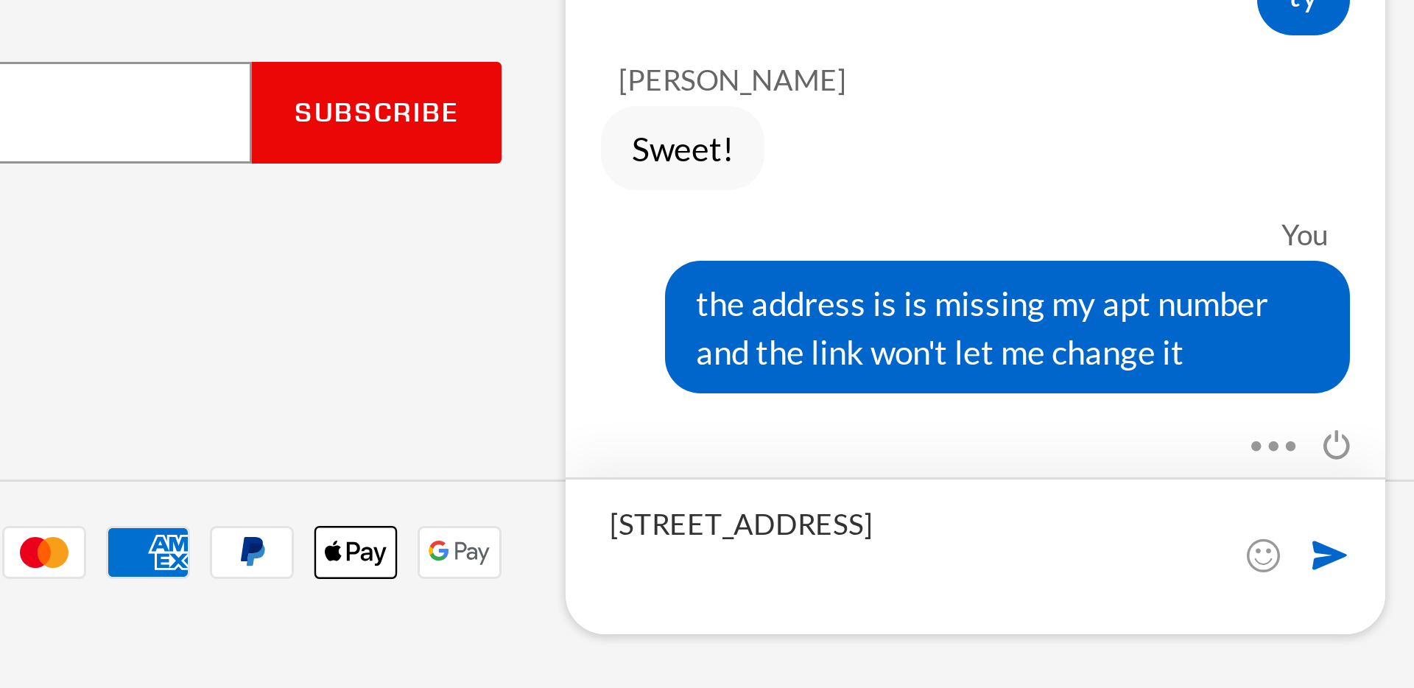
type textarea "[STREET_ADDRESS]"
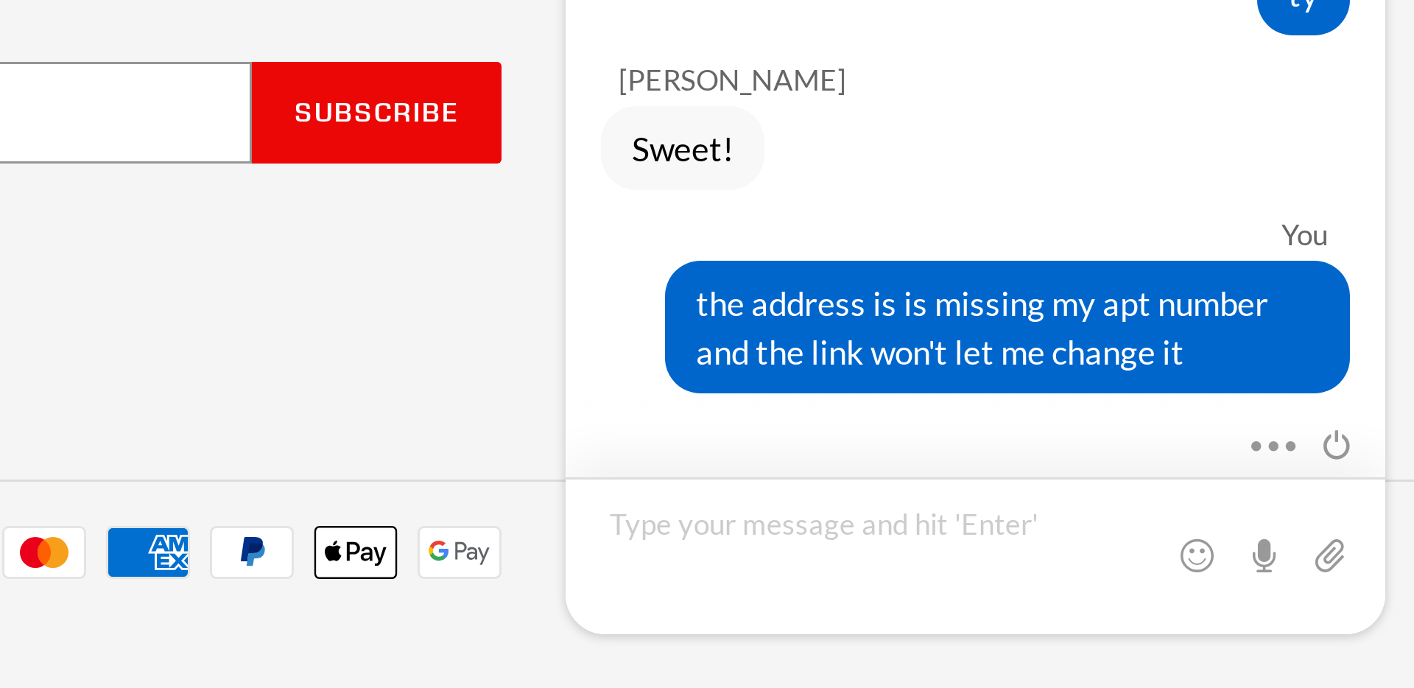
scroll to position [1556, 0]
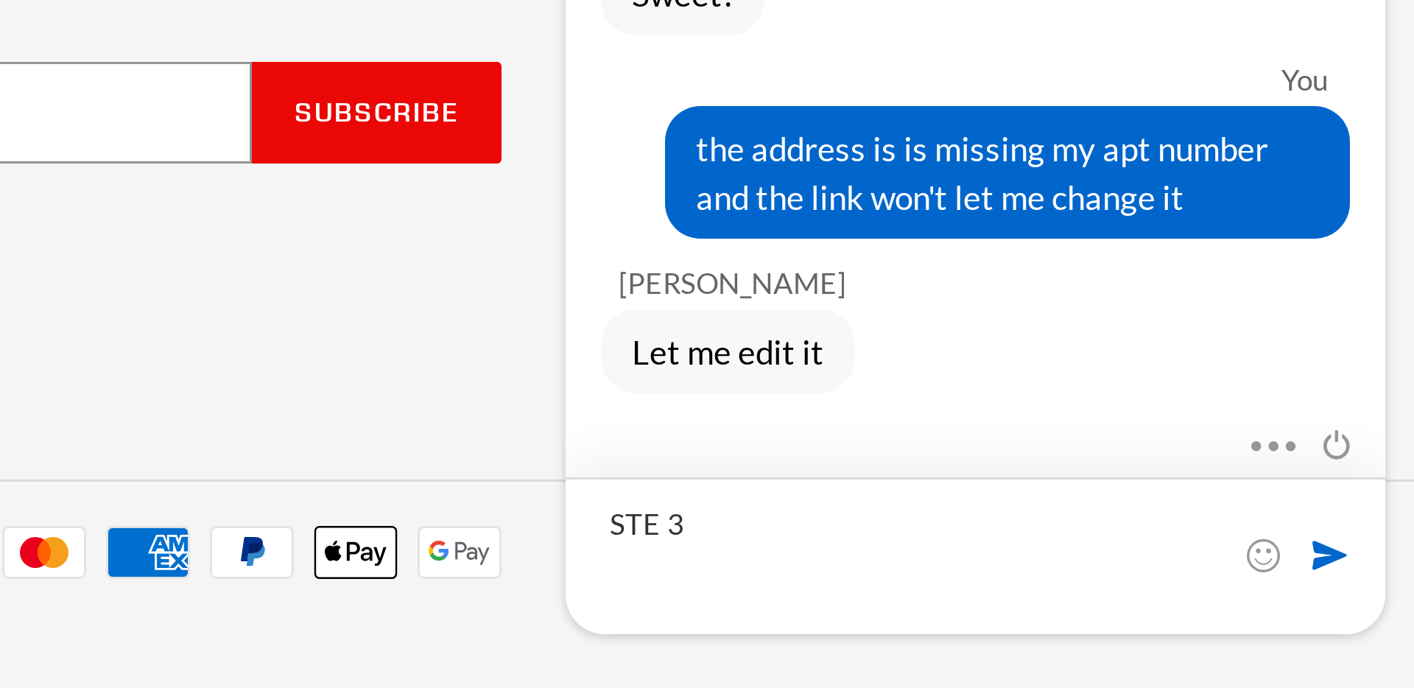
type textarea "STE 3"
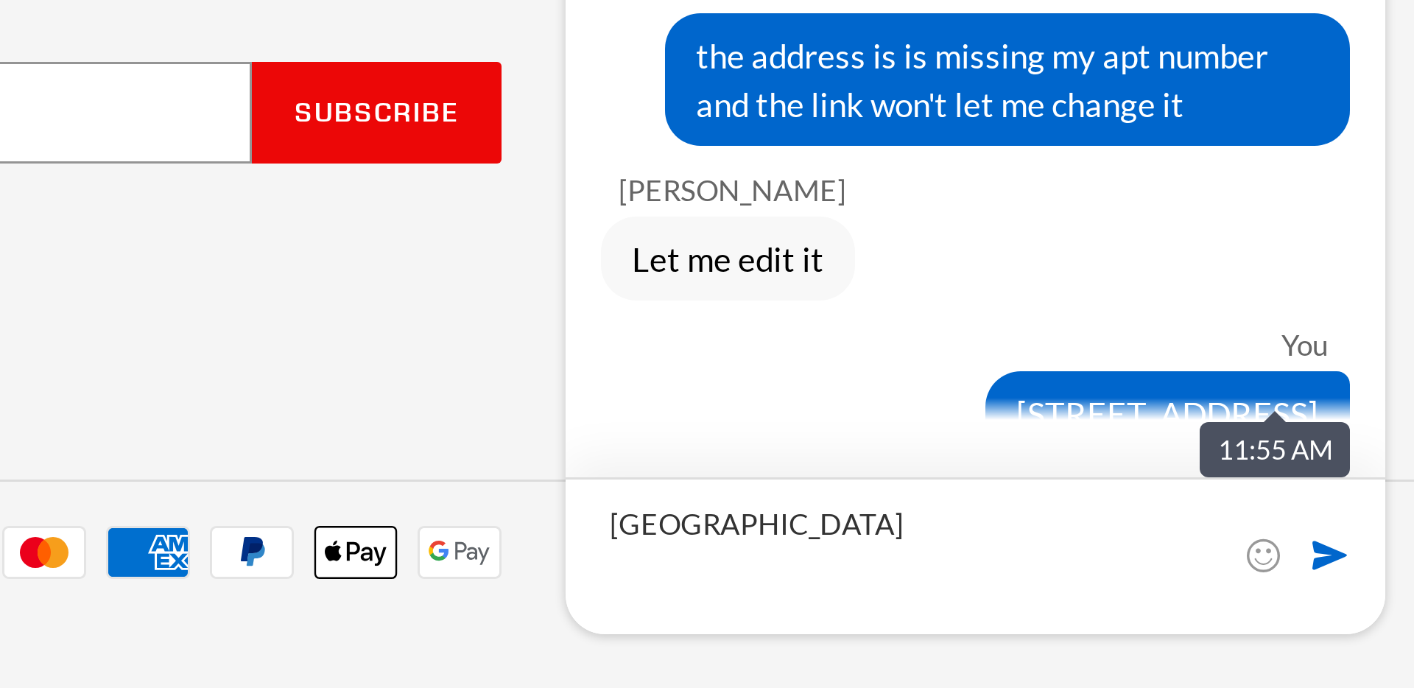
type textarea "[GEOGRAPHIC_DATA]"
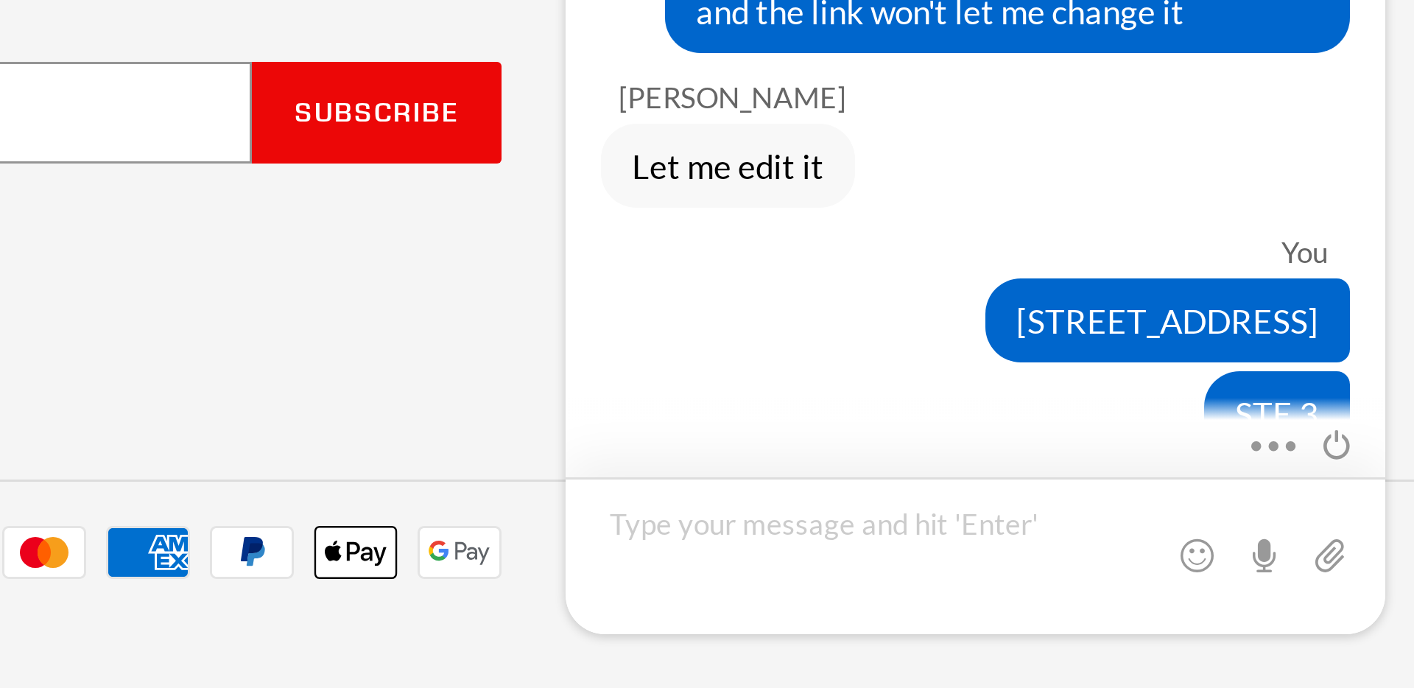
scroll to position [1669, 0]
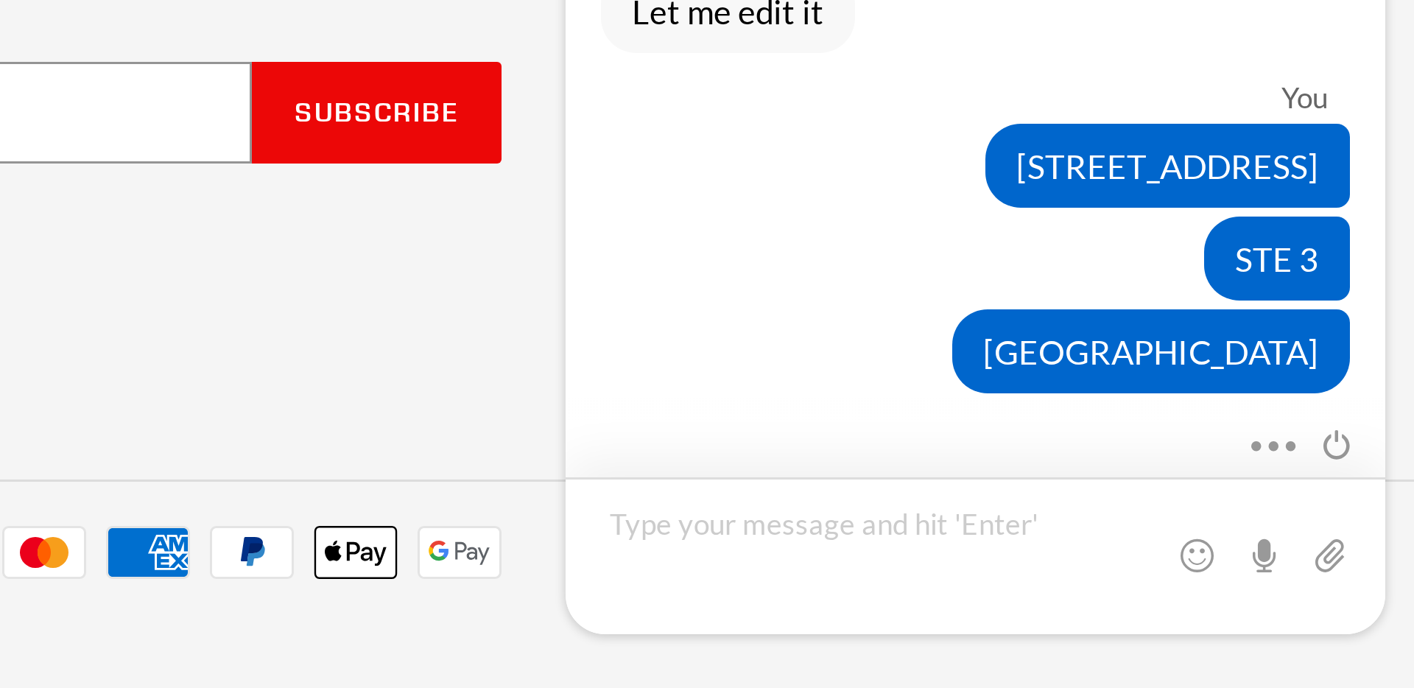
type textarea "r"
type textarea "Y"
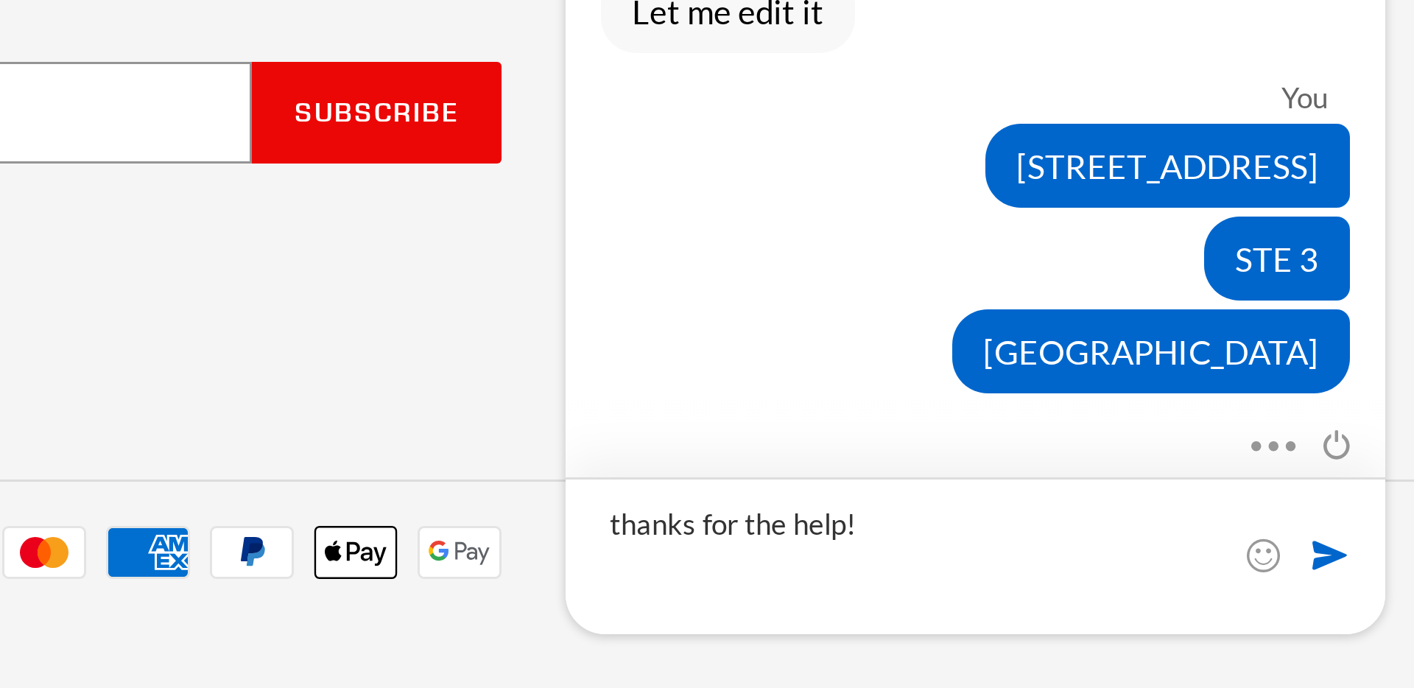
type textarea "thanks for the help!"
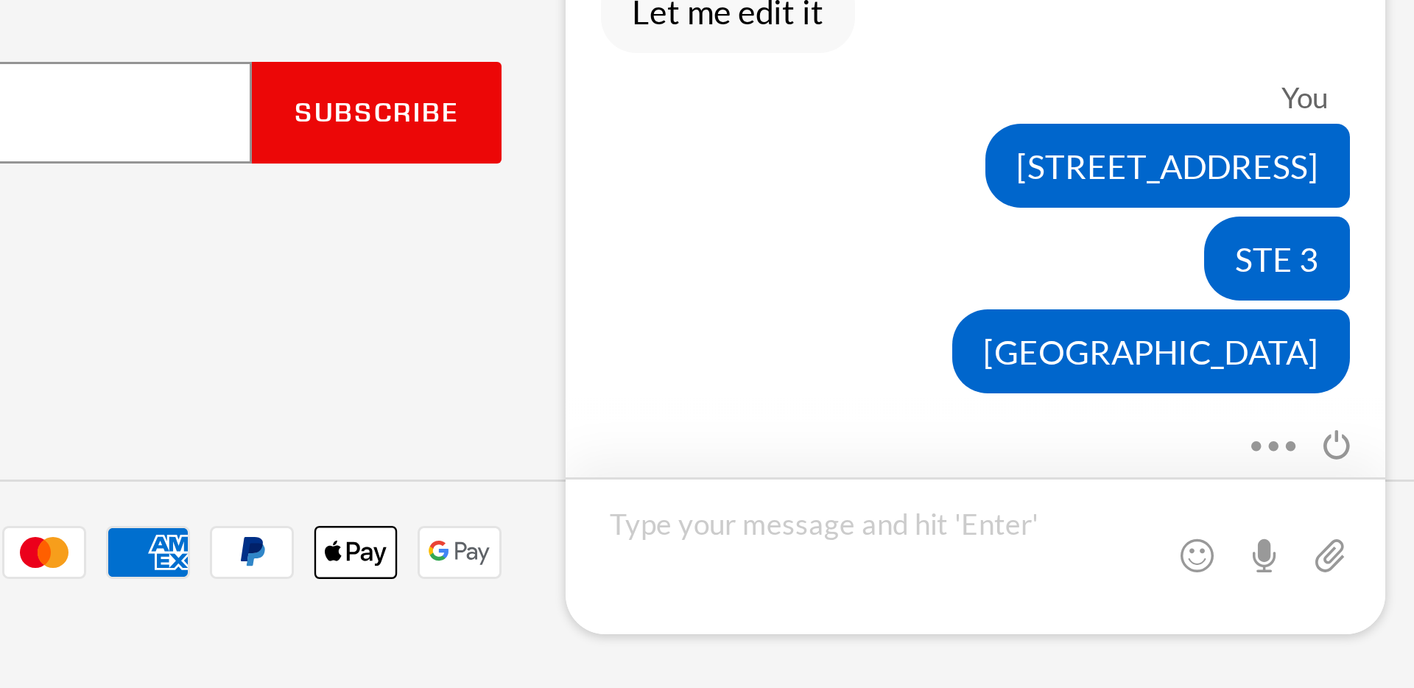
scroll to position [1721, 0]
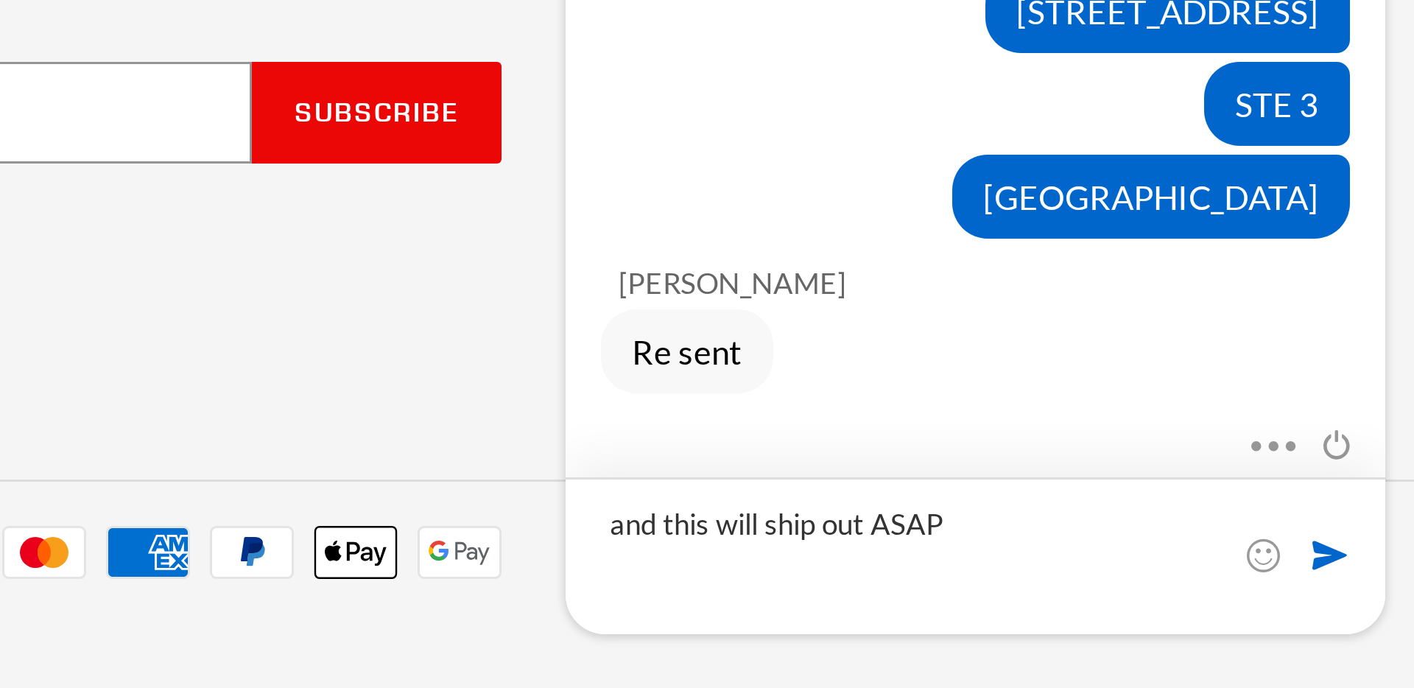
type textarea "and this will ship out ASAP?"
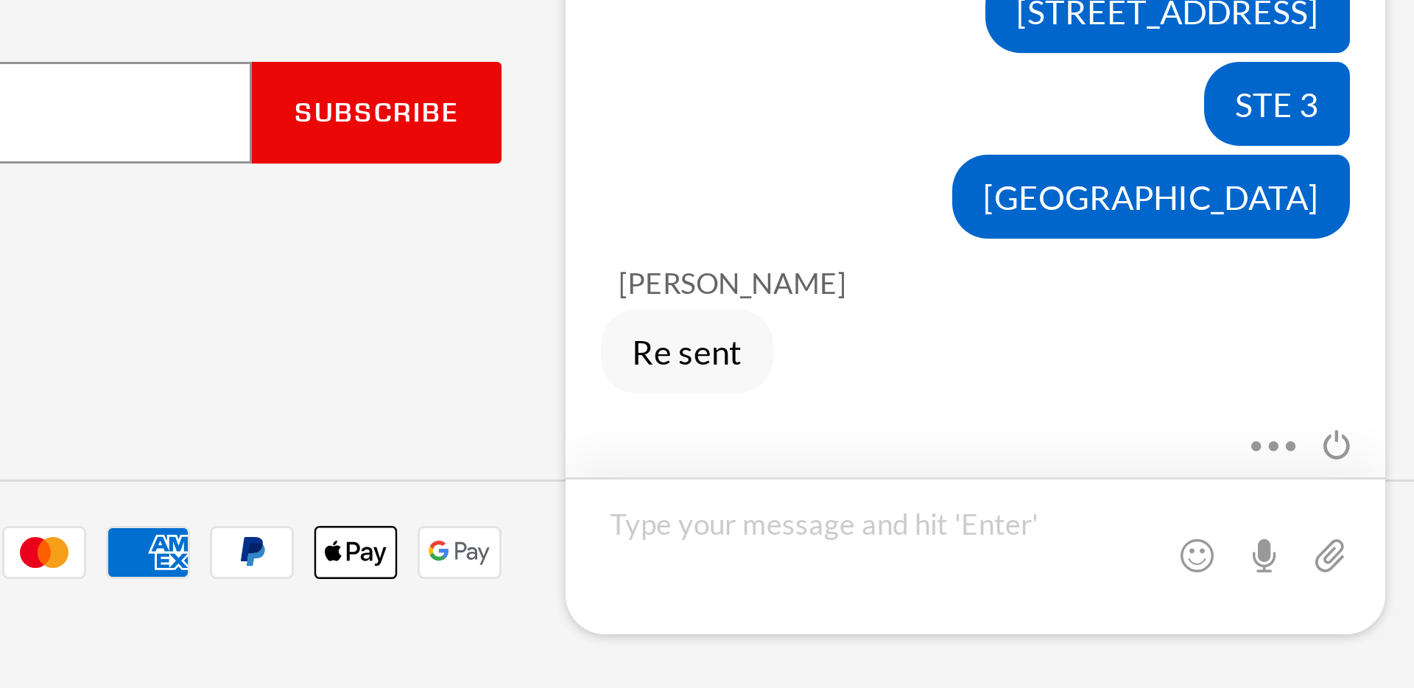
scroll to position [1752, 0]
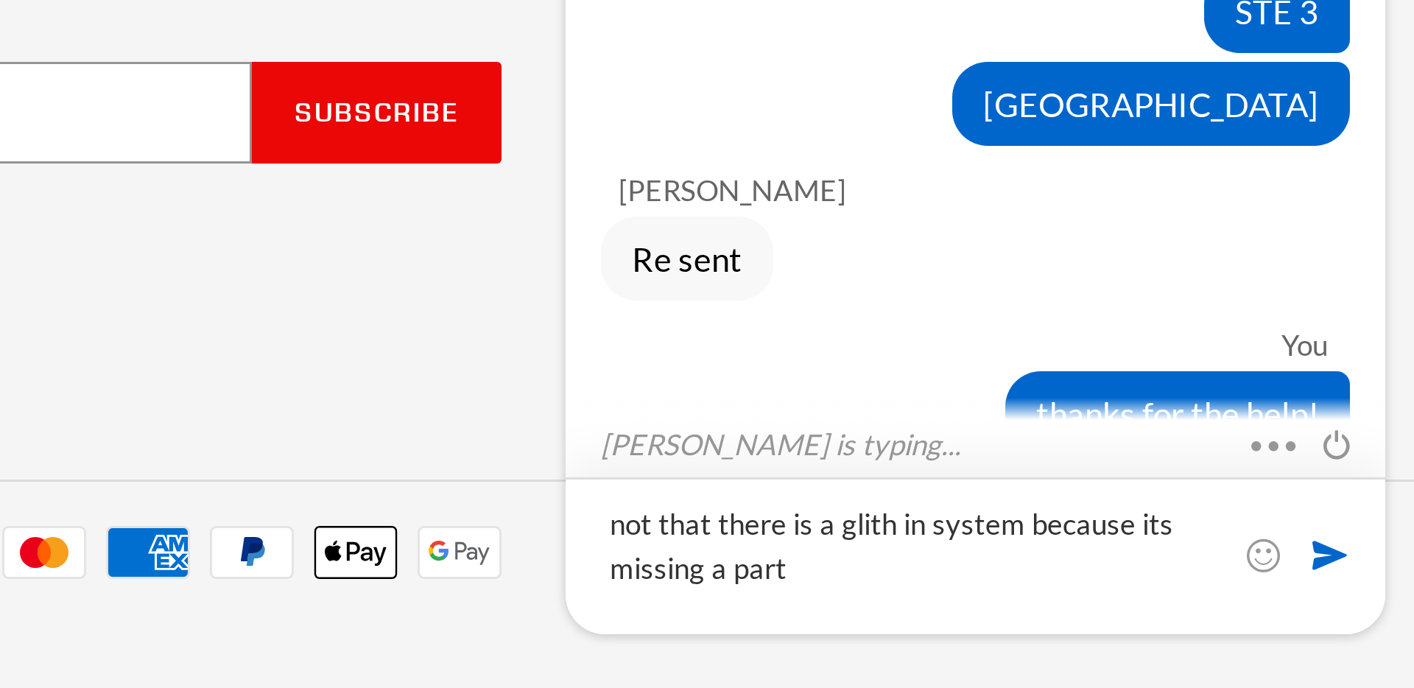
type textarea "not that there is a glith in system because its missing a part"
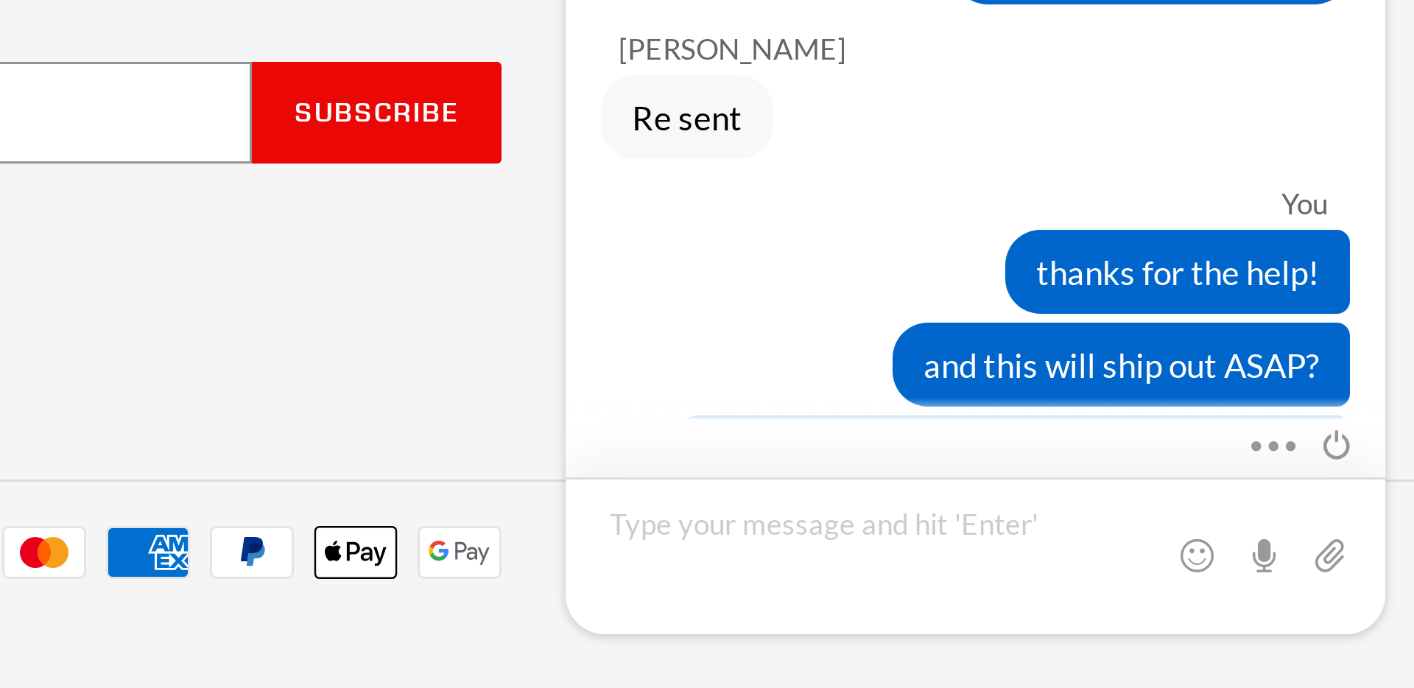
scroll to position [1850, 0]
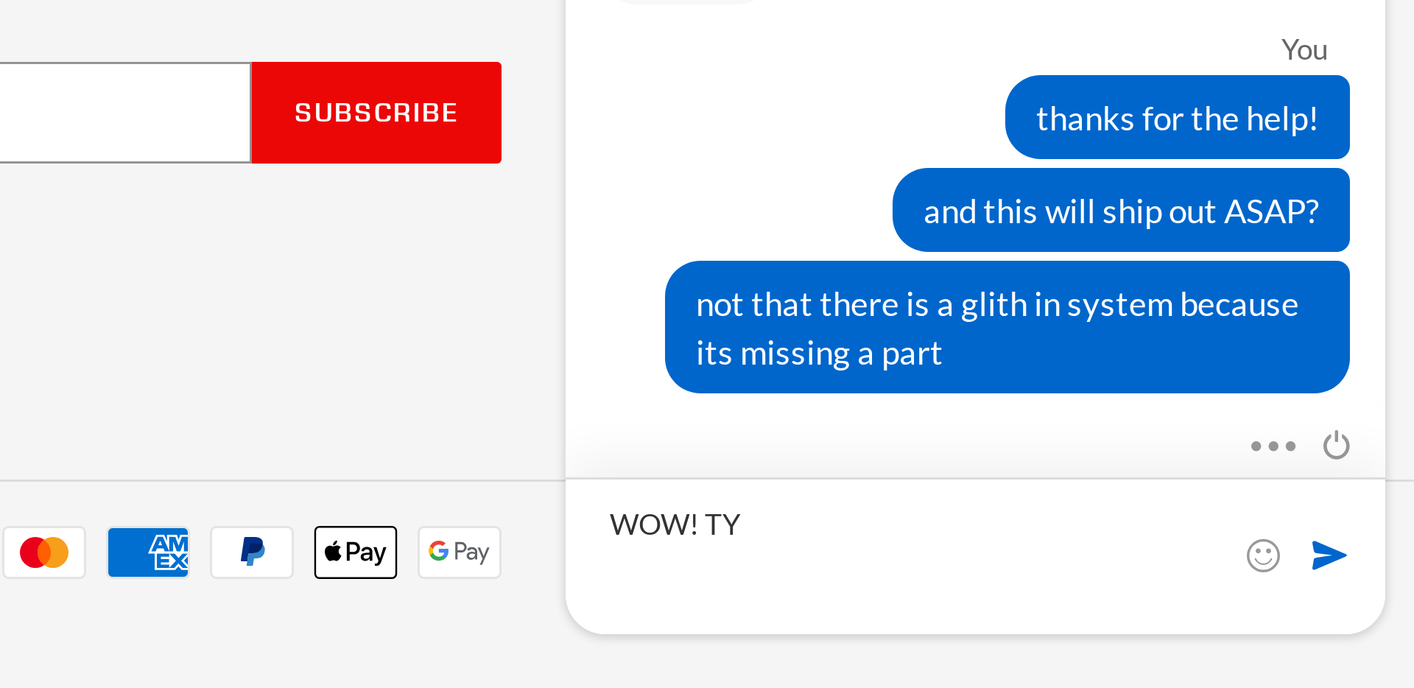
type textarea "WOW! TY"
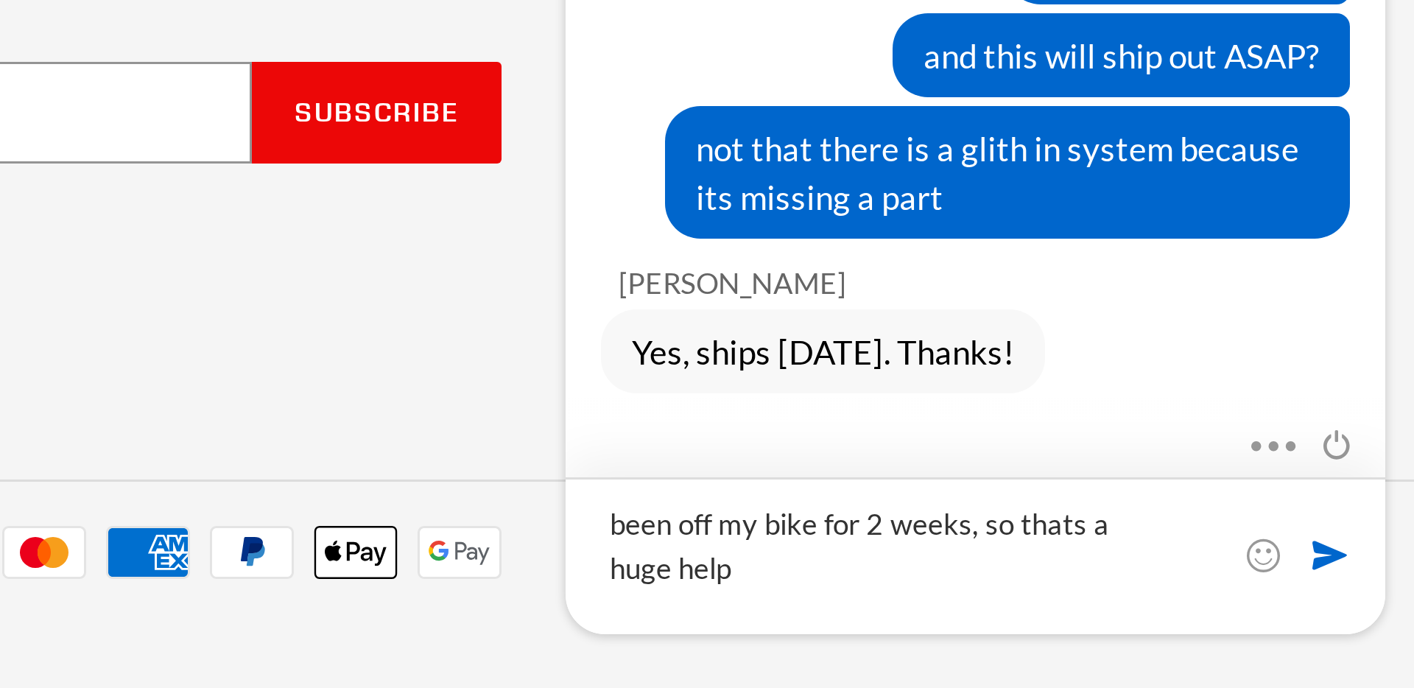
type textarea "been off my bike for 2 weeks, so thats a huge help"
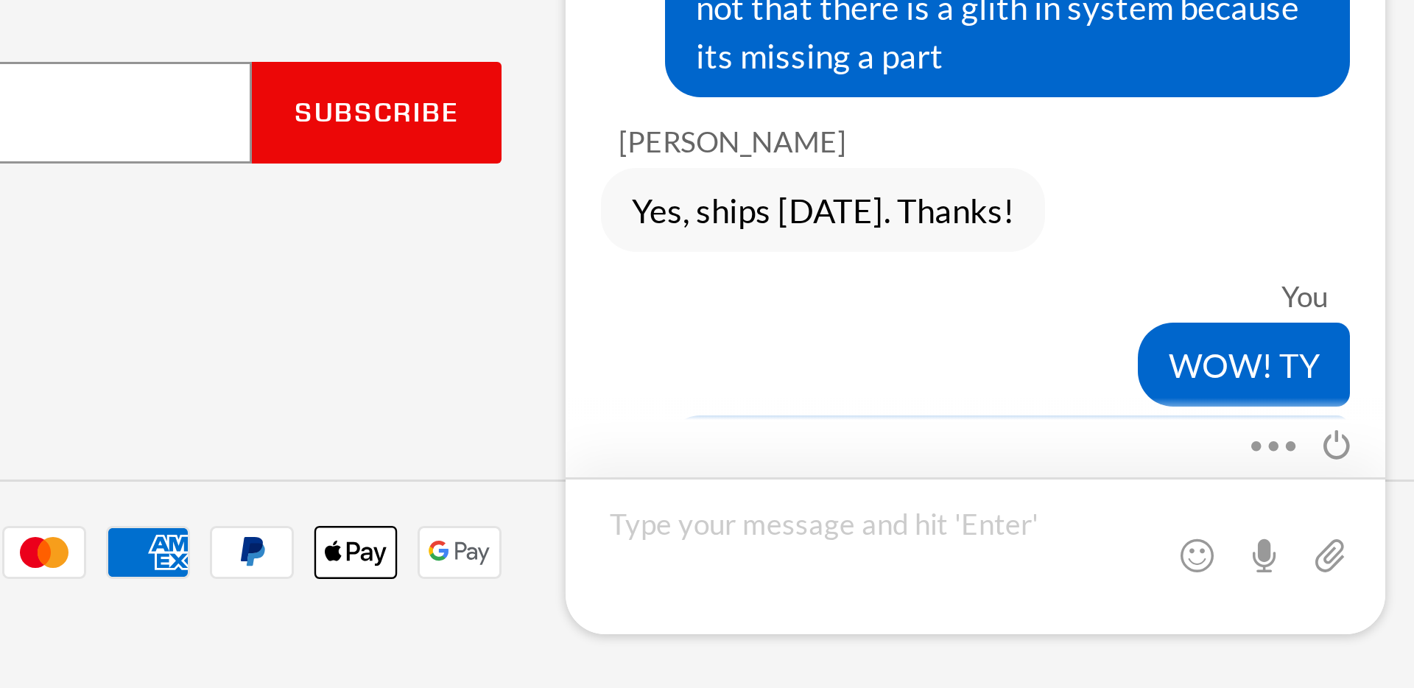
scroll to position [2001, 0]
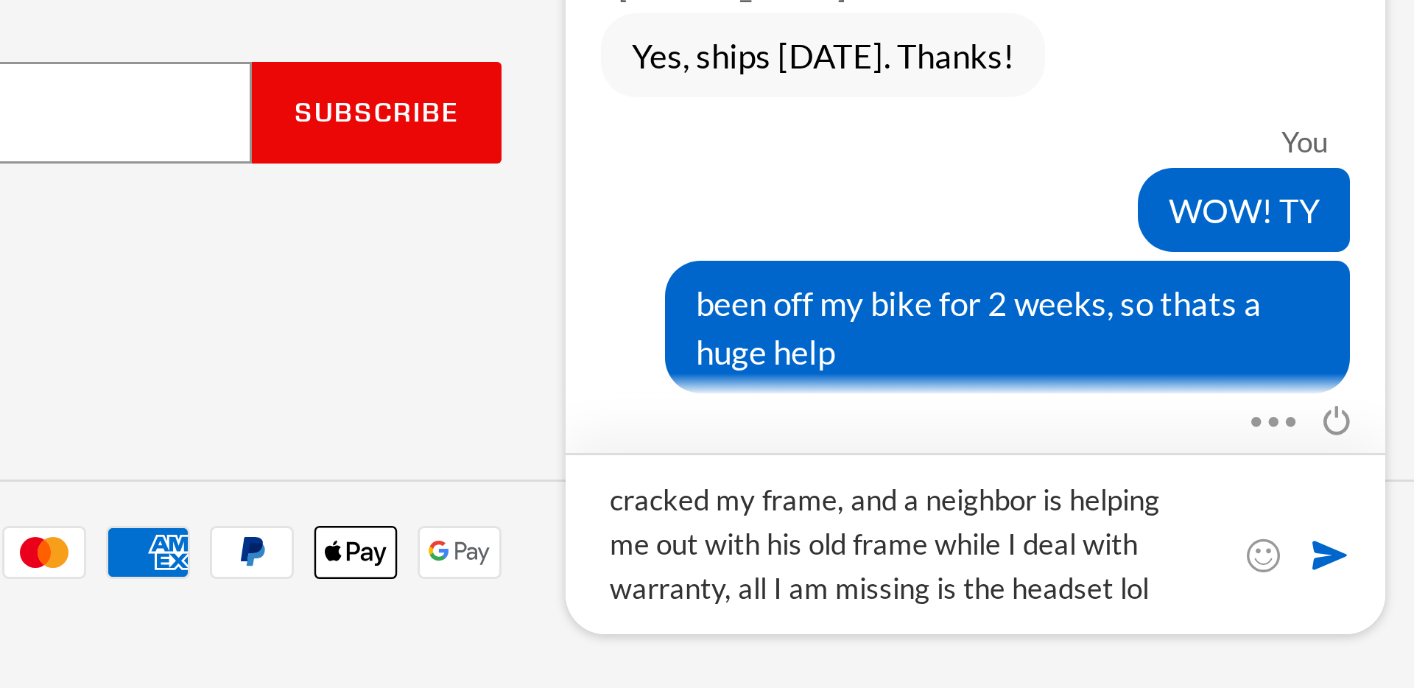
type textarea "cracked my frame, and a neighbor is helping me out with his old frame while I d…"
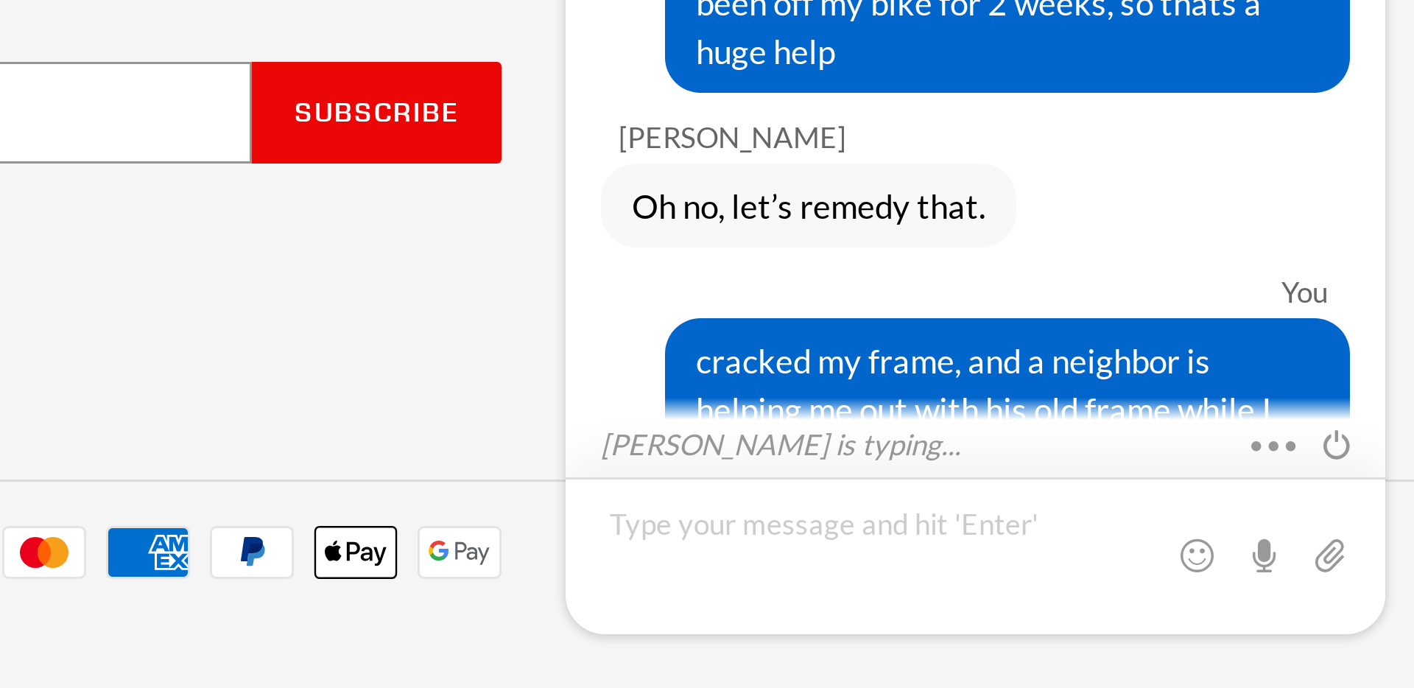
scroll to position [2168, 0]
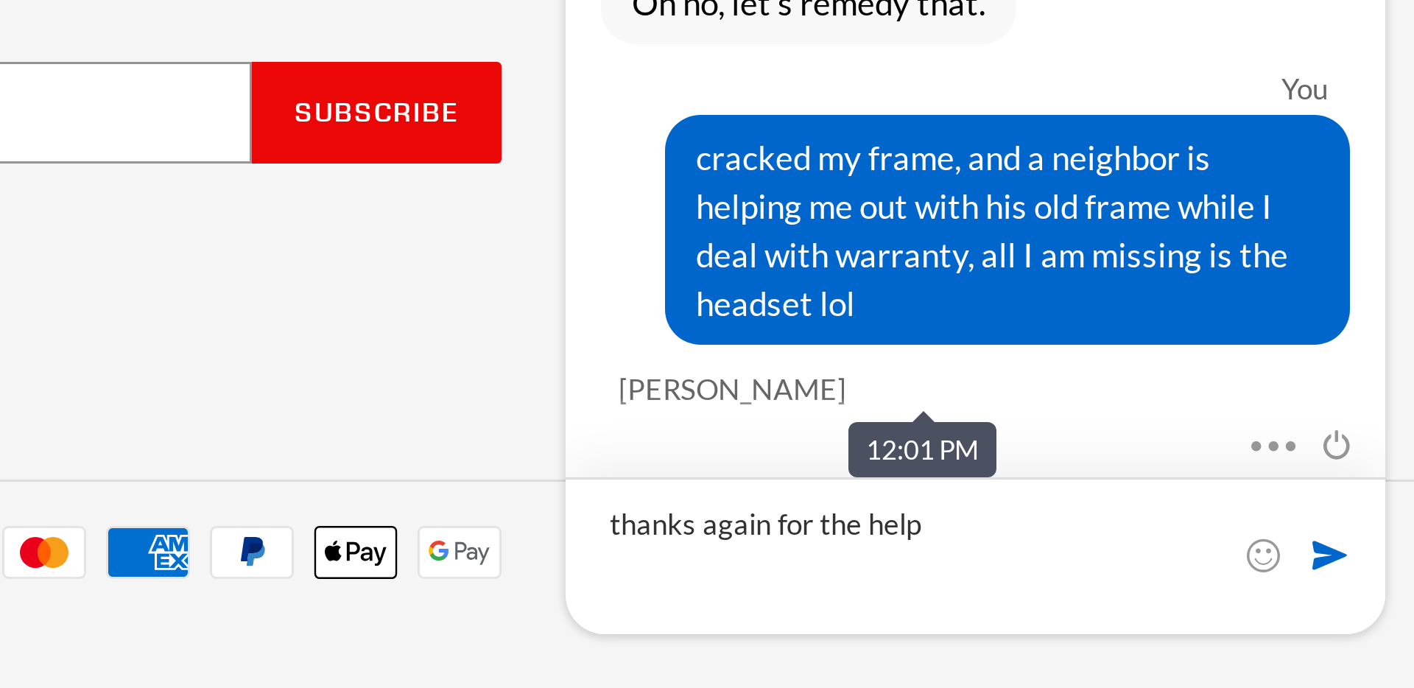
type textarea "thanks again for the help\"
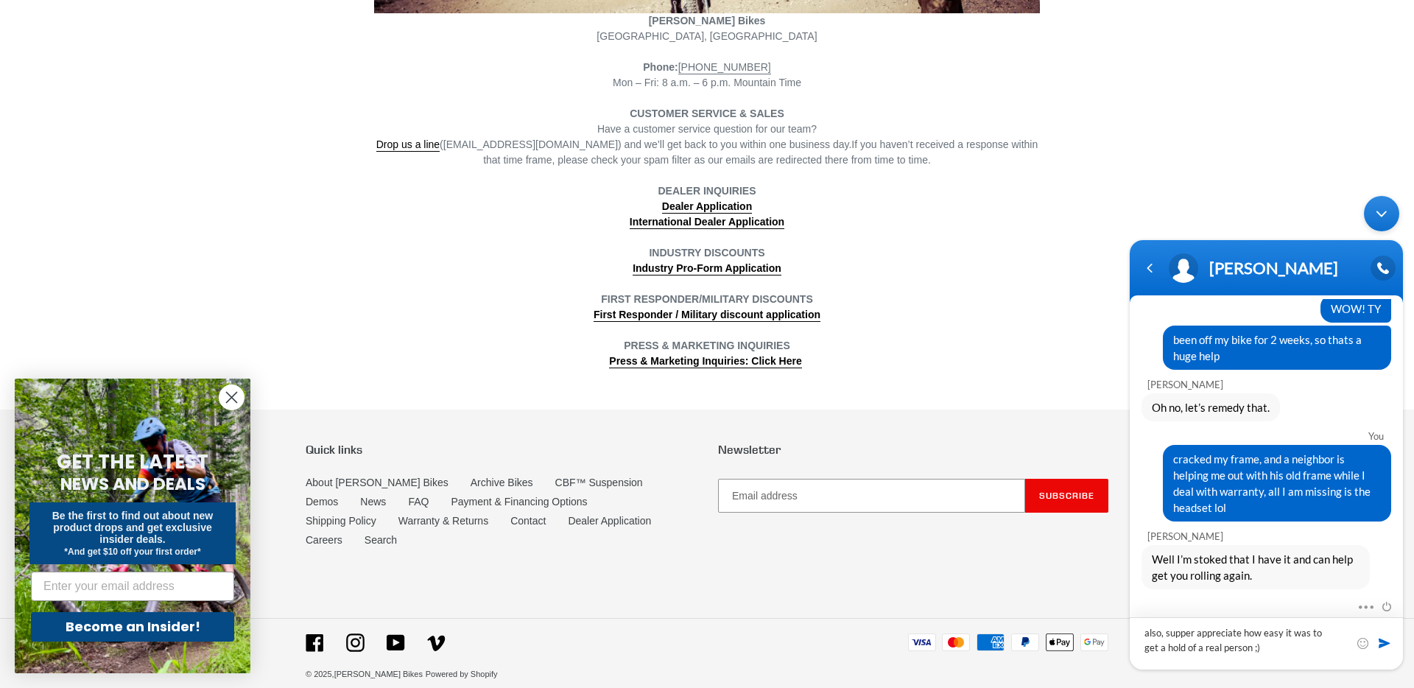
type textarea "also, supper appreciate how easy it was to get a hold of a real person ;)"
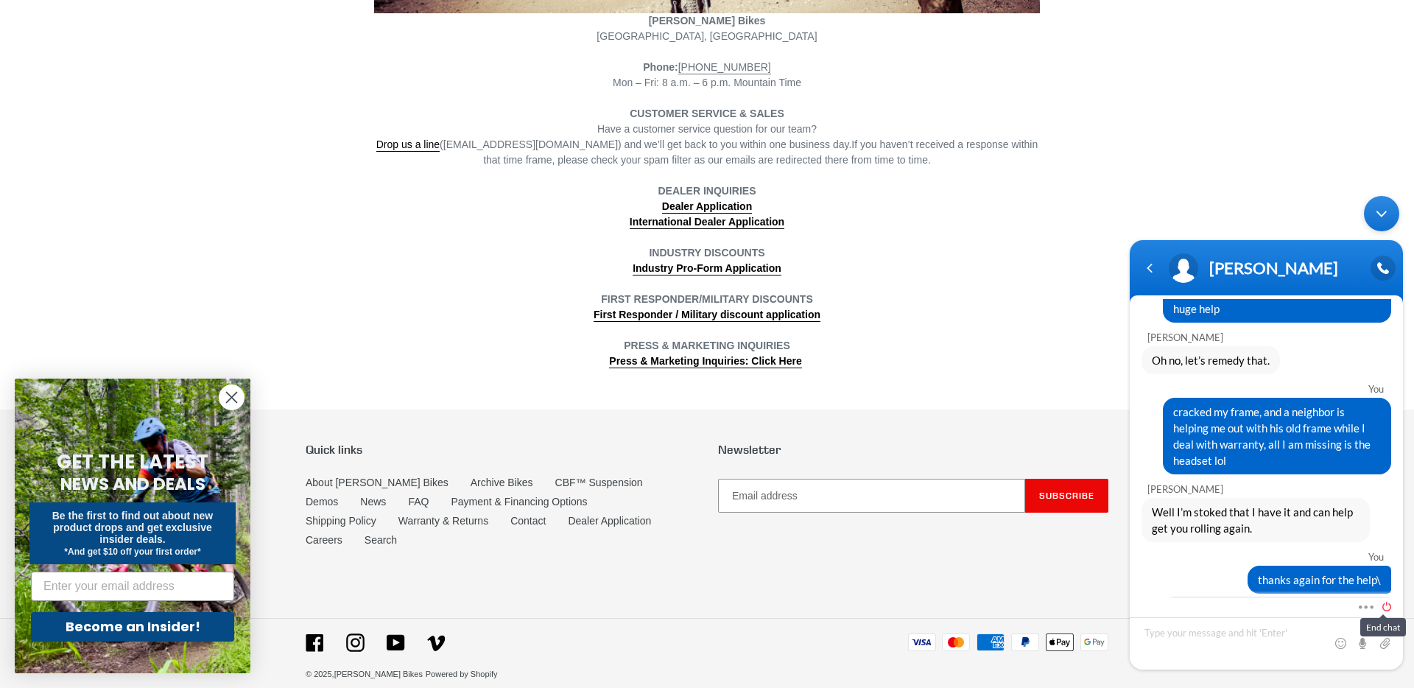
click at [1389, 607] on span at bounding box center [1383, 604] width 16 height 13
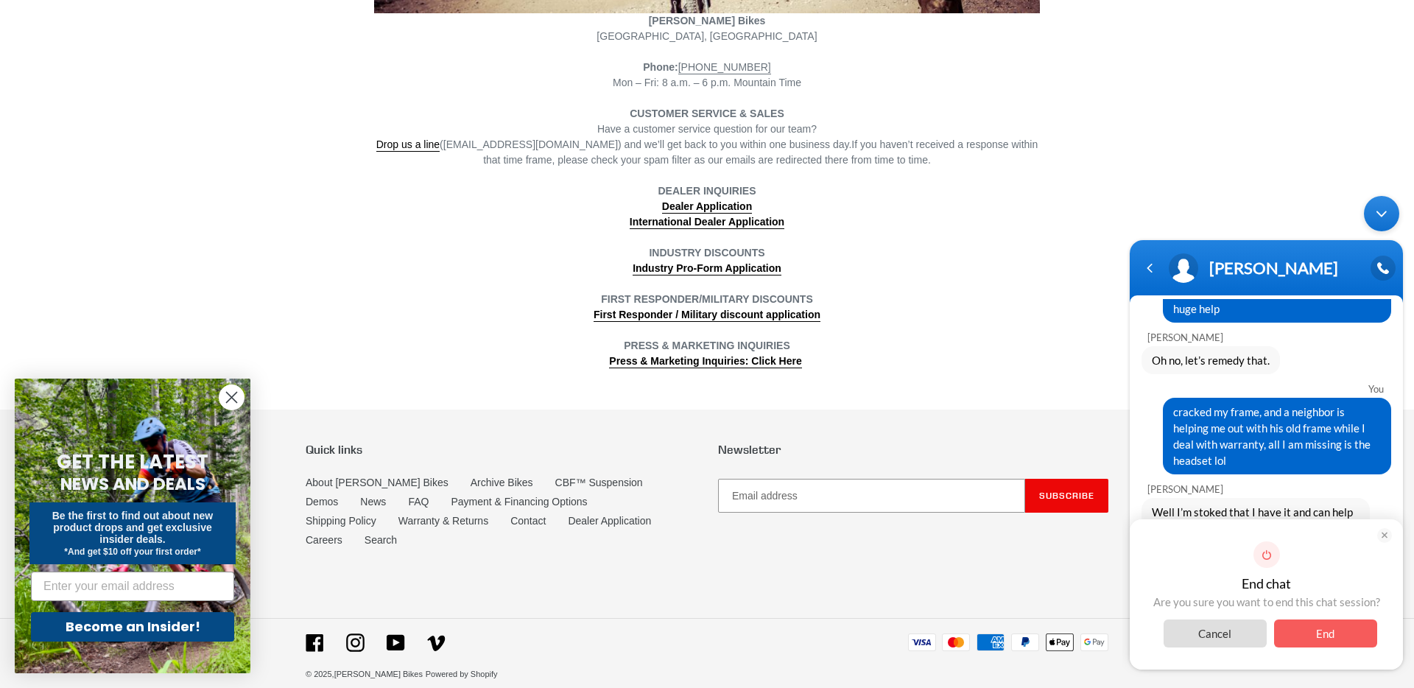
click at [1330, 638] on span "End" at bounding box center [1325, 633] width 103 height 28
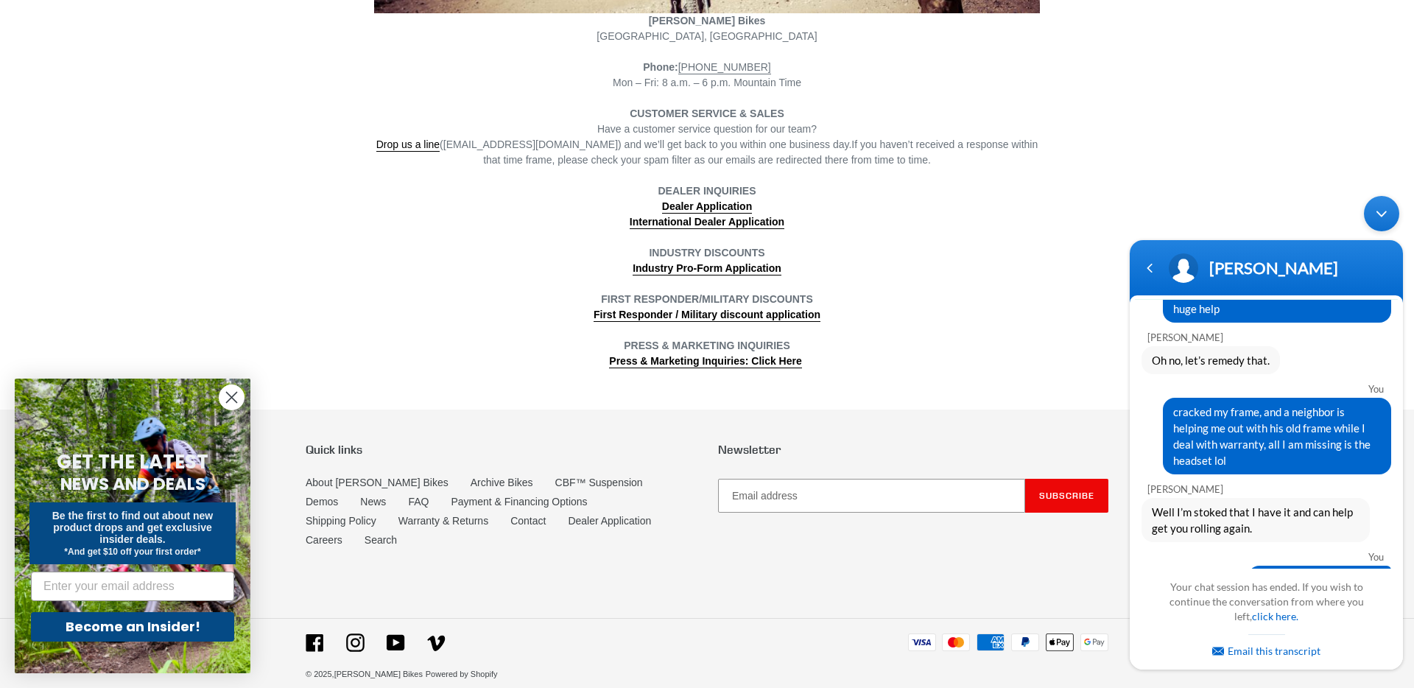
scroll to position [2442, 0]
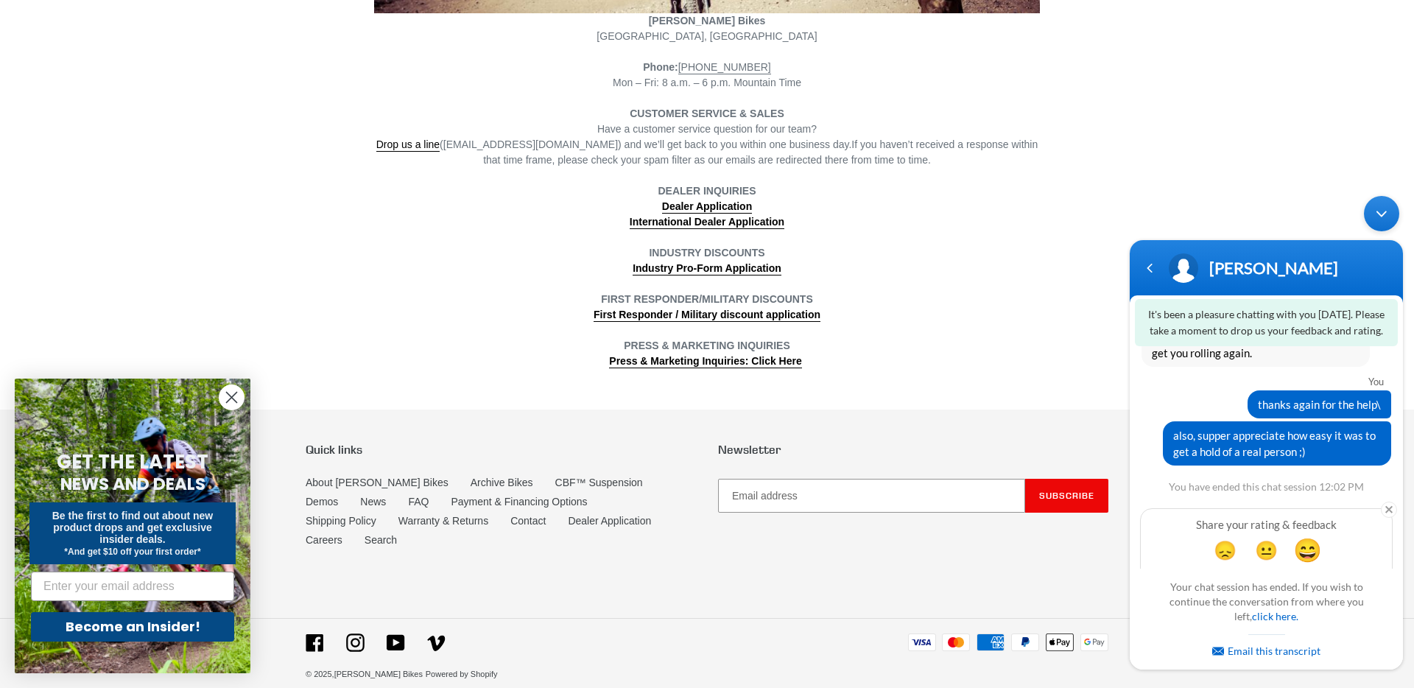
click at [1301, 535] on span "😄" at bounding box center [1307, 549] width 29 height 29
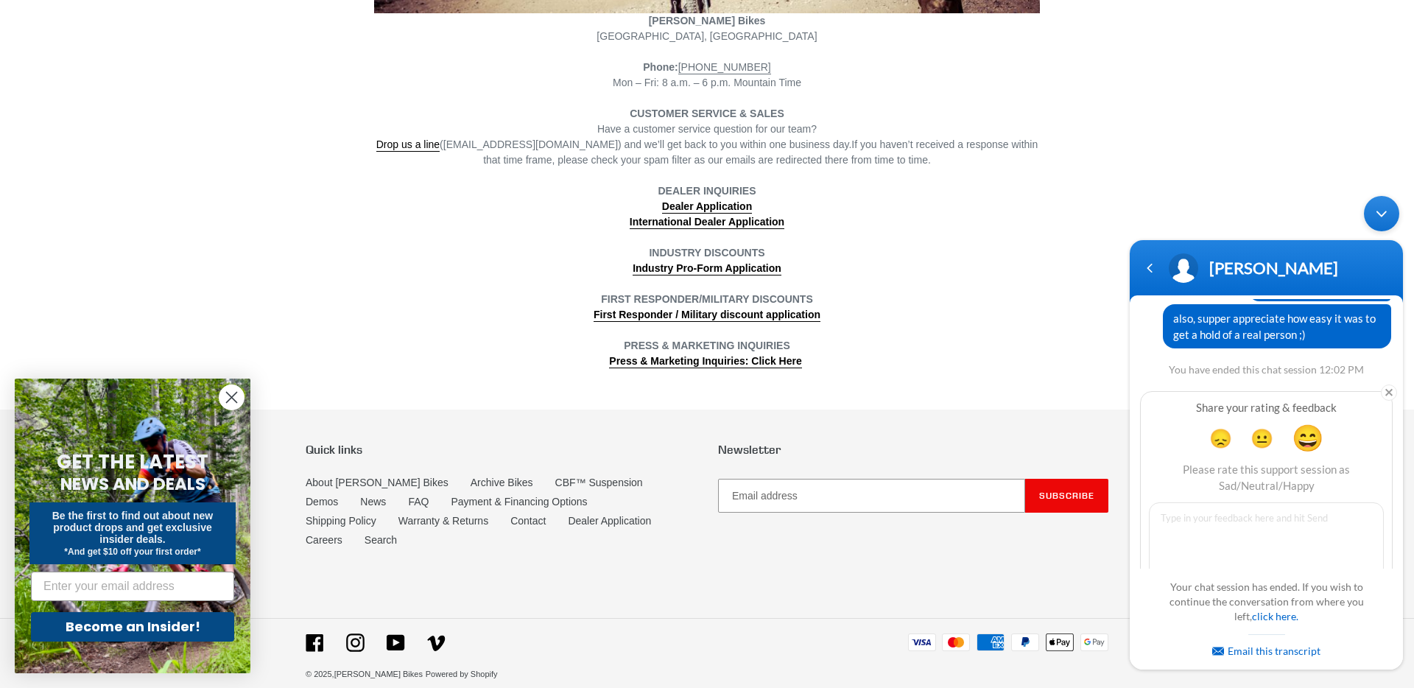
drag, startPoint x: 1372, startPoint y: 216, endPoint x: 1376, endPoint y: 188, distance: 28.2
click at [1377, 215] on div "Minimize live chat window" at bounding box center [1381, 213] width 35 height 35
